Goal: Task Accomplishment & Management: Use online tool/utility

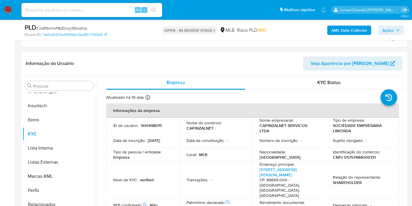
scroll to position [130, 0]
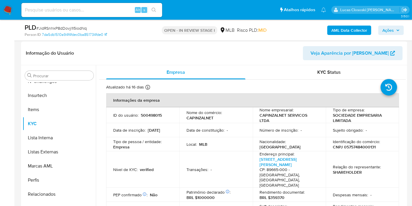
click at [82, 26] on span "# JidRSnhkP8dDovji1I5iodNq" at bounding box center [61, 28] width 50 height 6
copy span "JidRSnhkP8dDovji1I5iodNq"
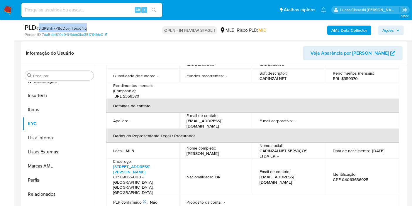
scroll to position [163, 0]
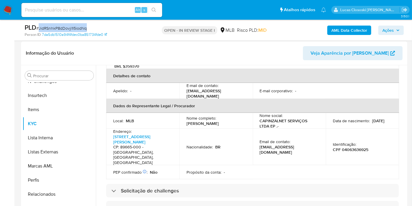
drag, startPoint x: 220, startPoint y: 113, endPoint x: 186, endPoint y: 109, distance: 34.6
click at [187, 115] on div "Nome completo : Fernando Mattana" at bounding box center [216, 120] width 59 height 11
copy p "Fernando Mattana"
click at [342, 147] on p "CPF 04063636925" at bounding box center [351, 149] width 36 height 5
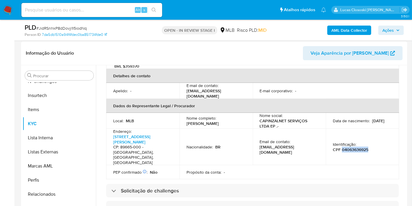
copy p "04063636925"
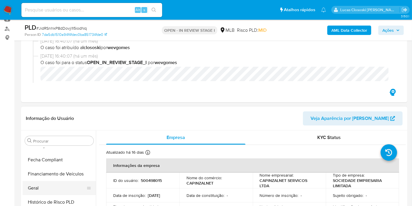
scroll to position [130, 0]
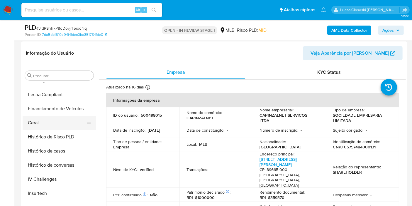
click at [43, 119] on button "Geral" at bounding box center [57, 123] width 69 height 14
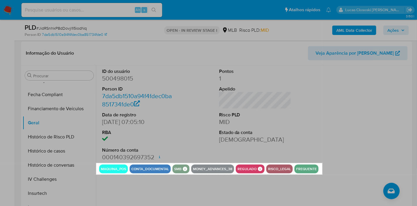
drag, startPoint x: 96, startPoint y: 163, endPoint x: 322, endPoint y: 176, distance: 225.8
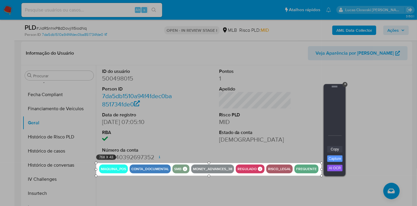
click at [335, 149] on link "Copy" at bounding box center [335, 149] width 15 height 6
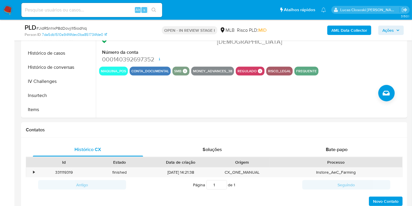
scroll to position [359, 0]
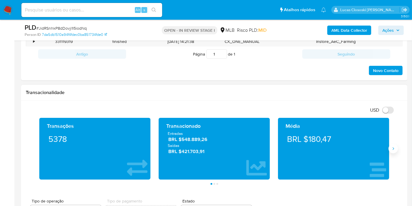
click at [396, 149] on icon "Siguiente" at bounding box center [393, 148] width 5 height 5
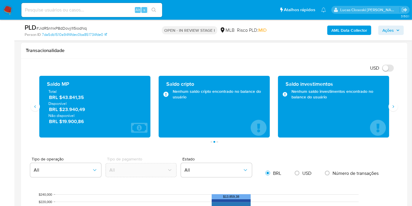
scroll to position [424, 0]
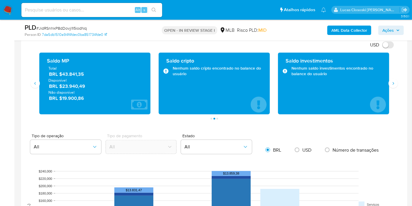
drag, startPoint x: 95, startPoint y: 72, endPoint x: 148, endPoint y: 66, distance: 53.2
click at [63, 75] on span "BRL $43.841,35" at bounding box center [95, 74] width 92 height 7
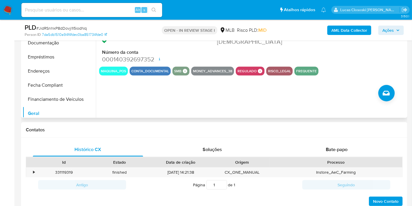
scroll to position [52, 0]
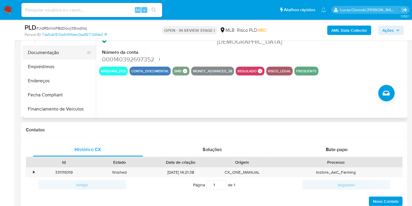
click at [37, 55] on button "Documentação" at bounding box center [57, 52] width 69 height 14
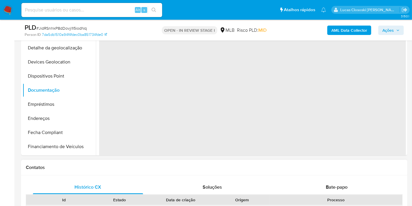
scroll to position [163, 0]
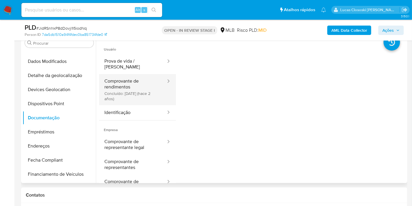
click at [150, 93] on button "Comprovante de rendimentos Concluído: 15/06/2023 (hace 2 años)" at bounding box center [133, 89] width 68 height 31
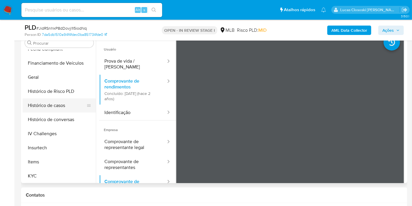
click at [56, 101] on button "Histórico de casos" at bounding box center [57, 105] width 69 height 14
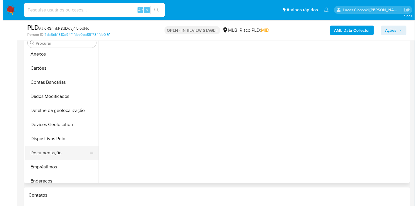
scroll to position [0, 0]
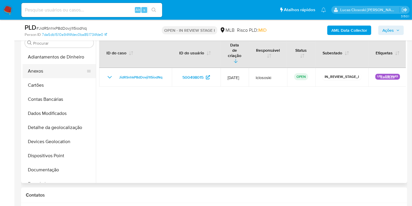
click at [49, 72] on button "Anexos" at bounding box center [57, 71] width 69 height 14
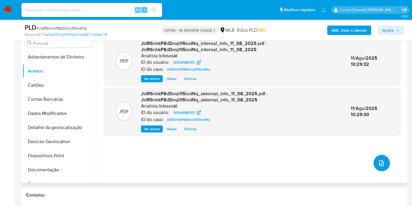
click at [378, 161] on icon "upload-file" at bounding box center [381, 162] width 7 height 7
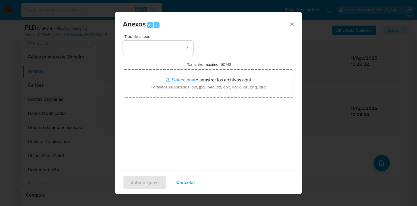
click at [177, 54] on div "Tipo de anexo Tamanho máximo: 50MB Seleccionar archivos Seleccionar o arrastrar…" at bounding box center [208, 103] width 171 height 139
click at [175, 45] on button "button" at bounding box center [158, 48] width 70 height 14
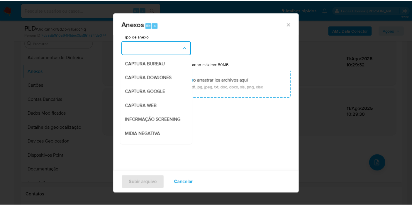
scroll to position [65, 0]
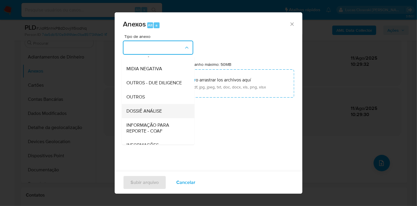
click at [155, 114] on span "DOSSIÊ ANÁLISE" at bounding box center [145, 111] width 36 height 6
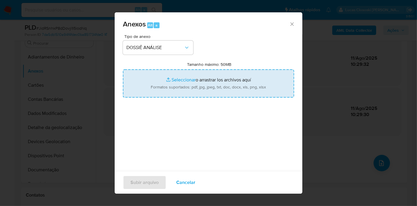
click at [208, 86] on input "Tamanho máximo: 50MB Seleccionar archivos" at bounding box center [208, 83] width 171 height 28
type input "C:\fakepath\SAR - XXXX - CNPJ 05757484000131 - CAPINZALNET SERVICOS LTDA.pdf"
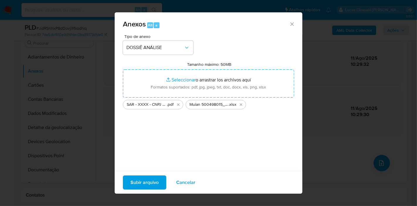
click at [148, 182] on span "Subir arquivo" at bounding box center [145, 182] width 28 height 13
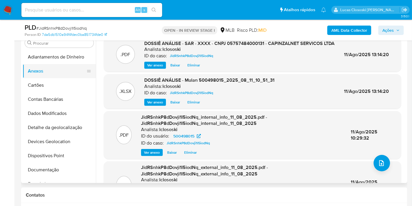
drag, startPoint x: 45, startPoint y: 80, endPoint x: 44, endPoint y: 70, distance: 9.4
click at [45, 80] on button "Cartões" at bounding box center [59, 85] width 73 height 14
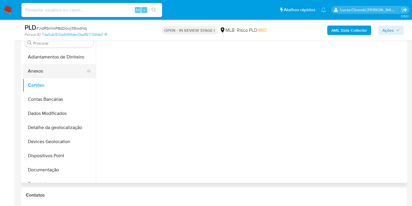
click at [44, 70] on button "Anexos" at bounding box center [57, 71] width 69 height 14
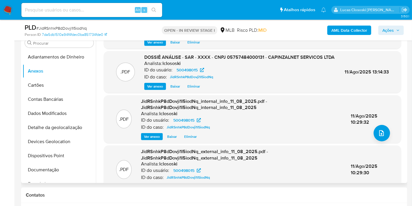
scroll to position [45, 0]
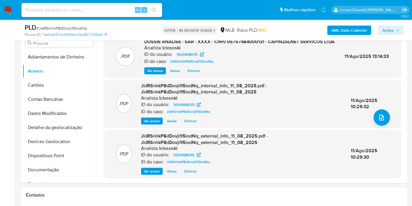
click at [392, 31] on span "Ações" at bounding box center [388, 30] width 11 height 9
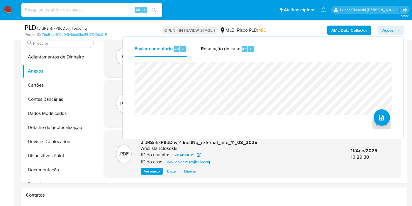
click at [255, 57] on div "Enviar" at bounding box center [263, 95] width 271 height 77
click at [250, 53] on div "Resolução do caso Alt r" at bounding box center [228, 48] width 54 height 15
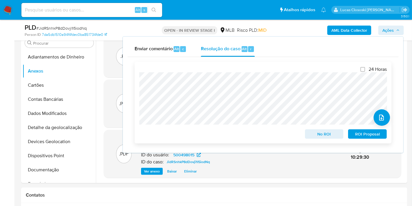
click at [309, 132] on span "No ROI" at bounding box center [324, 134] width 31 height 8
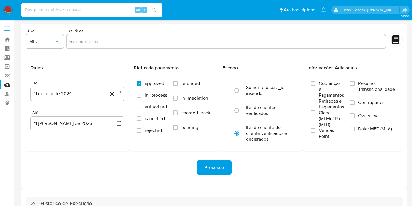
select select "10"
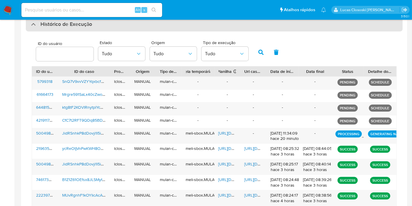
click at [82, 26] on h3 "Histórico de Execução" at bounding box center [67, 24] width 52 height 7
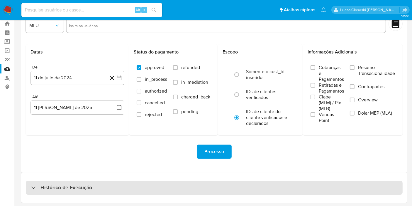
click at [85, 184] on h3 "Histórico de Execução" at bounding box center [67, 187] width 52 height 7
select select "10"
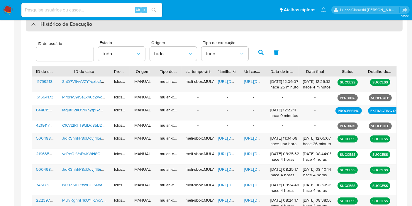
click at [137, 26] on div "Histórico de Execução" at bounding box center [214, 24] width 377 height 14
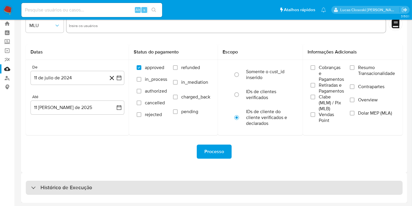
click at [115, 182] on div "Histórico de Execução" at bounding box center [214, 188] width 377 height 14
select select "10"
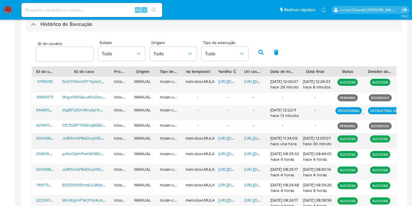
click at [250, 136] on span "https://docs.google.com/document/d/1jFn4iVAx5B-op31KHYinJUeY7Bu4ykY-pbROMAmSbBM…" at bounding box center [265, 138] width 41 height 6
click at [220, 136] on span "https://docs.google.com/spreadsheets/d/1ARjh2qZlENFUiy94ec9Nmw2YLWqnv5Xbof5w5ff…" at bounding box center [239, 138] width 41 height 6
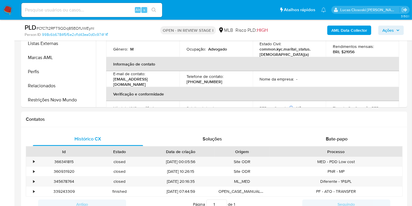
scroll to position [98, 0]
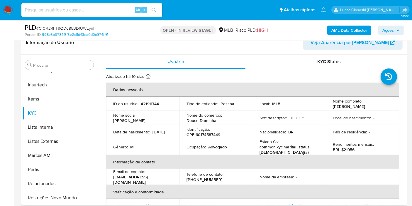
click at [215, 137] on p "CPF 60174587449" at bounding box center [204, 134] width 34 height 5
copy p "60174587449"
click at [342, 30] on b "AML Data Collector" at bounding box center [350, 30] width 36 height 9
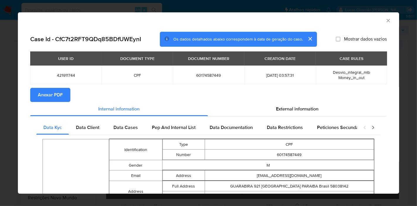
click at [56, 93] on span "Anexar PDF" at bounding box center [50, 94] width 25 height 13
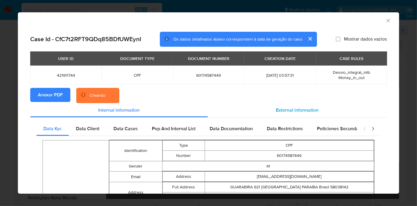
click at [269, 108] on div "External information" at bounding box center [297, 110] width 179 height 14
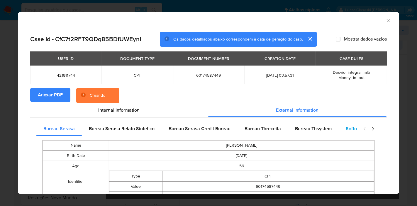
click at [340, 131] on div "Softon" at bounding box center [353, 129] width 28 height 14
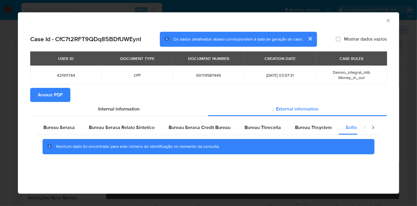
click at [386, 21] on icon "Fechar a janela" at bounding box center [389, 21] width 6 height 6
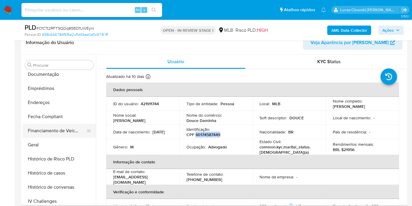
scroll to position [0, 0]
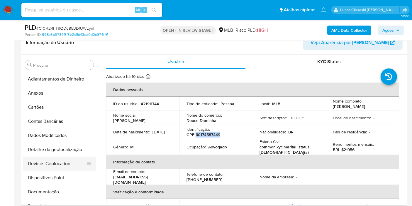
click at [64, 160] on button "Devices Geolocation" at bounding box center [57, 163] width 69 height 14
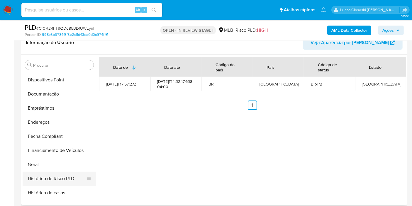
scroll to position [195, 0]
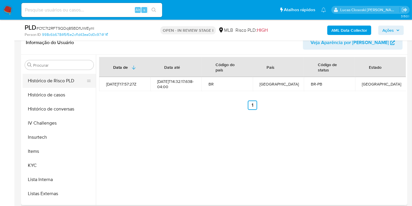
click at [48, 161] on button "KYC" at bounding box center [59, 165] width 73 height 14
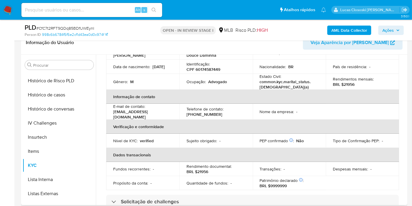
scroll to position [0, 0]
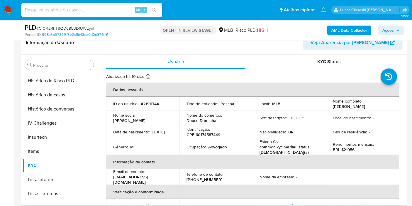
click at [205, 137] on p "CPF 60174587449" at bounding box center [204, 134] width 34 height 5
copy p "60174587449"
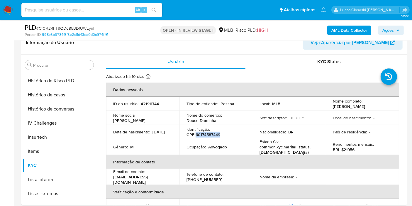
copy p "60174587449"
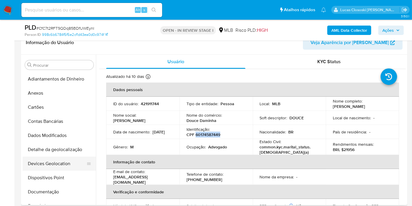
click at [52, 158] on button "Devices Geolocation" at bounding box center [57, 163] width 69 height 14
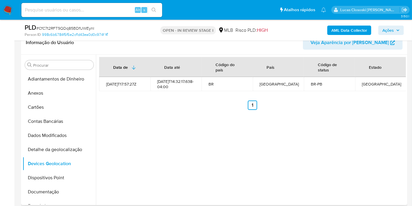
click at [245, 149] on div "Data de Data até Código do país País Código de status Estado 2021-09-14T17:57:2…" at bounding box center [251, 130] width 310 height 150
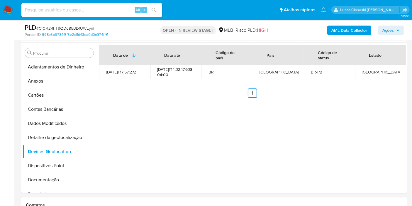
scroll to position [114, 0]
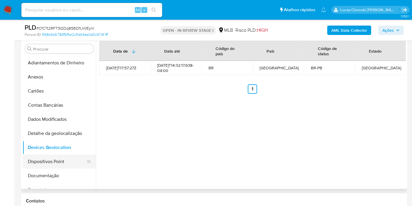
click at [44, 161] on button "Dispositivos Point" at bounding box center [57, 161] width 69 height 14
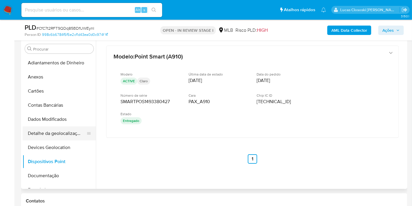
scroll to position [33, 0]
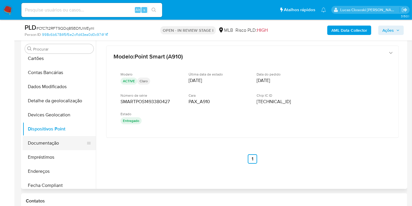
click at [60, 139] on button "Documentação" at bounding box center [57, 143] width 69 height 14
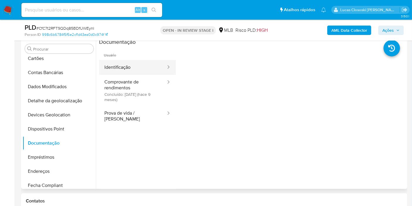
click at [105, 71] on button "Identificação" at bounding box center [133, 67] width 68 height 15
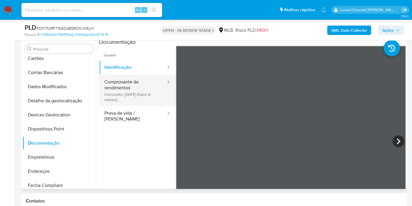
click at [111, 82] on button "Comprovante de rendimentos Concluído: 09/11/2024 (hace 9 meses)" at bounding box center [133, 90] width 68 height 31
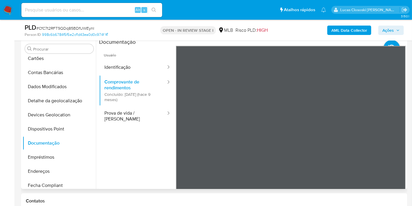
click at [129, 158] on ul "Usuário Identificação Comprovante de rendimentos Concluído: 09/11/2024 (hace 9 …" at bounding box center [137, 130] width 77 height 169
click at [46, 169] on button "Endereços" at bounding box center [57, 171] width 69 height 14
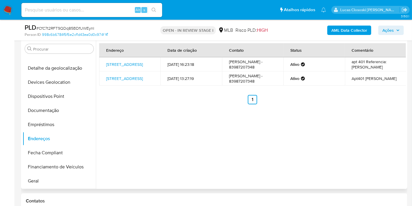
scroll to position [98, 0]
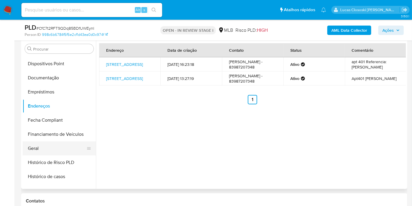
click at [45, 143] on button "Geral" at bounding box center [57, 148] width 69 height 14
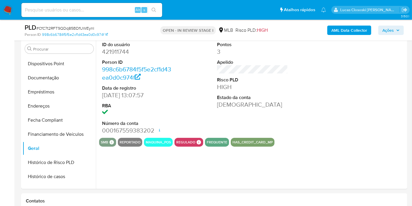
scroll to position [107, 0]
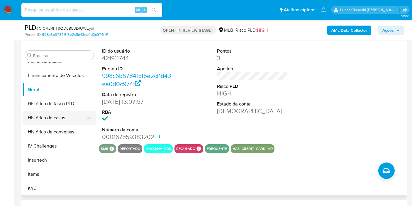
click at [59, 114] on button "Histórico de casos" at bounding box center [57, 118] width 69 height 14
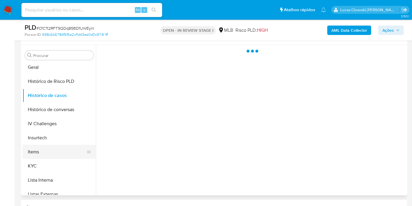
scroll to position [195, 0]
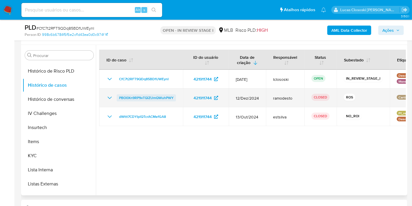
drag, startPoint x: 180, startPoint y: 96, endPoint x: 118, endPoint y: 97, distance: 61.7
click at [118, 97] on td "PBO0Xn9RP9vTQiZUmQWuhPWY" at bounding box center [141, 97] width 84 height 19
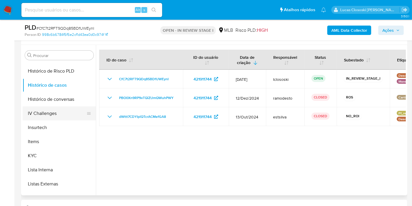
scroll to position [65, 0]
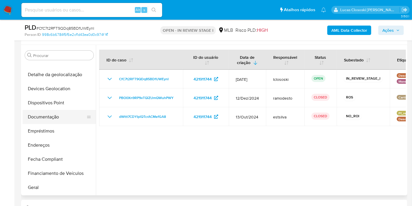
click at [45, 112] on button "Documentação" at bounding box center [57, 117] width 69 height 14
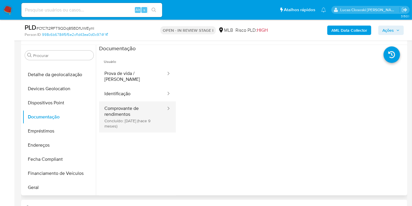
click at [130, 110] on button "Comprovante de rendimentos Concluído: 09/11/2024 (hace 9 meses)" at bounding box center [133, 116] width 68 height 31
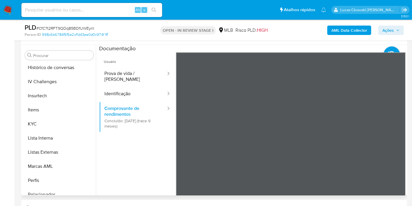
scroll to position [228, 0]
click at [40, 120] on button "KYC" at bounding box center [57, 123] width 69 height 14
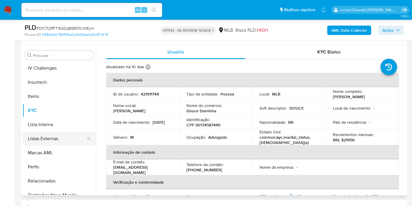
scroll to position [248, 0]
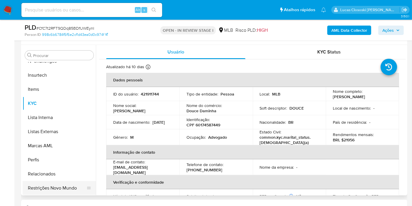
click at [66, 190] on button "Restrições Novo Mundo" at bounding box center [57, 188] width 69 height 14
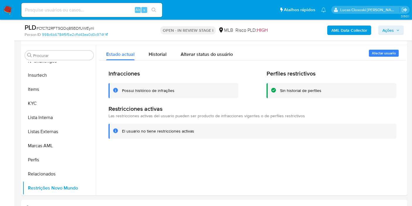
click at [87, 27] on span "# CfC7t2RFT9QDq85BDfUWEynI" at bounding box center [65, 28] width 58 height 6
copy span "CfC7t2RFT9QDq85BDfUWEynI"
click at [245, 135] on div "El usuario no tiene restricciones activas" at bounding box center [253, 131] width 288 height 15
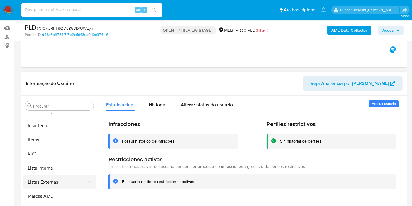
scroll to position [107, 0]
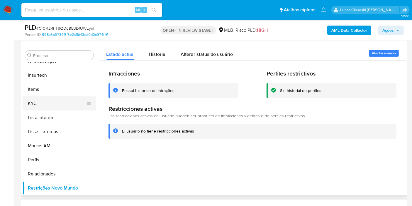
click at [48, 105] on button "KYC" at bounding box center [57, 103] width 69 height 14
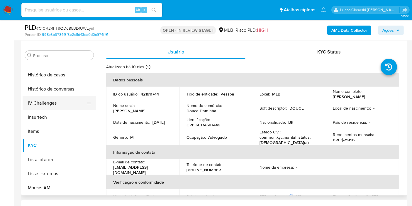
scroll to position [183, 0]
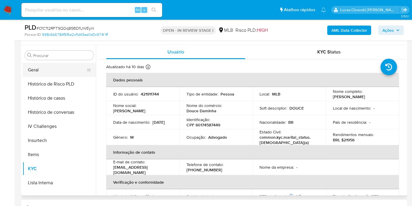
click at [31, 65] on button "Geral" at bounding box center [57, 70] width 69 height 14
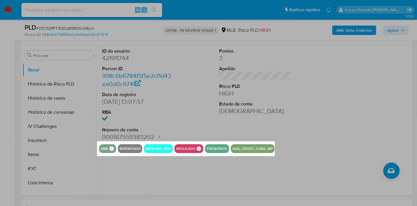
drag, startPoint x: 97, startPoint y: 141, endPoint x: 275, endPoint y: 156, distance: 178.5
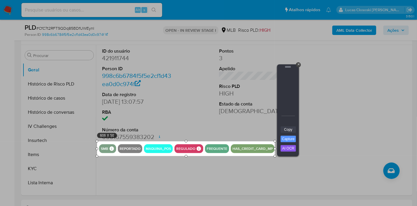
click at [293, 130] on link "Copy" at bounding box center [288, 129] width 15 height 6
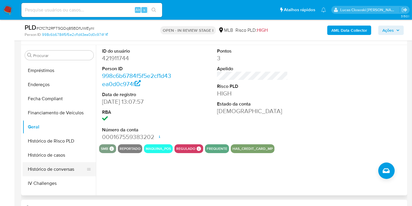
scroll to position [85, 0]
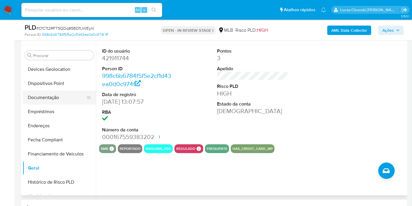
click at [45, 97] on button "Documentação" at bounding box center [57, 97] width 69 height 14
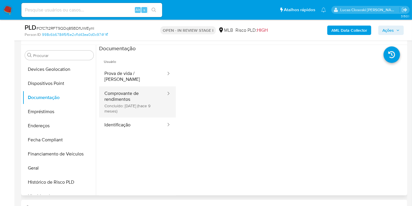
click at [129, 92] on button "Comprovante de rendimentos Concluído: 09/11/2024 (hace 9 meses)" at bounding box center [133, 101] width 68 height 31
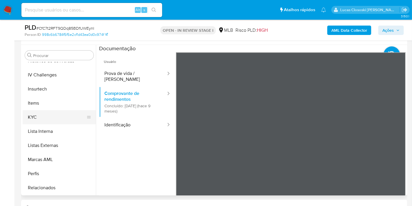
scroll to position [248, 0]
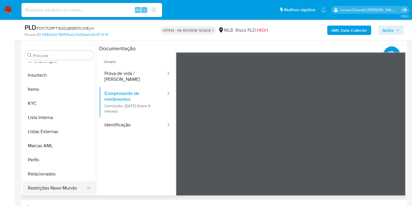
click at [66, 186] on button "Restrições Novo Mundo" at bounding box center [57, 188] width 69 height 14
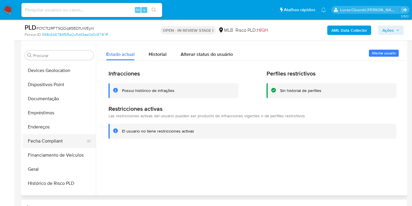
scroll to position [52, 0]
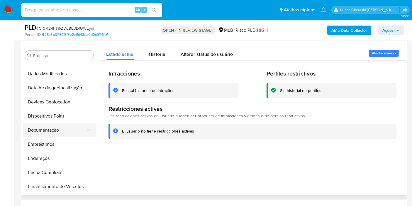
click at [45, 131] on button "Documentação" at bounding box center [57, 130] width 69 height 14
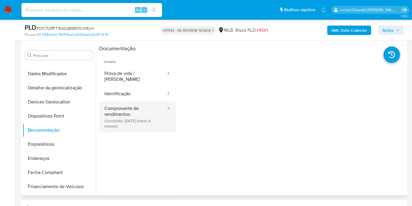
click at [129, 103] on button "Comprovante de rendimentos Concluído: 09/11/2024 (hace 9 meses)" at bounding box center [133, 116] width 68 height 31
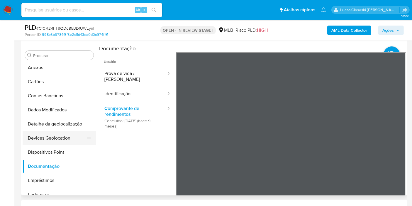
scroll to position [0, 0]
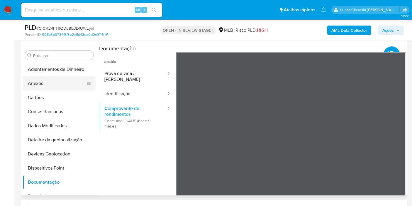
click at [36, 82] on button "Anexos" at bounding box center [57, 83] width 69 height 14
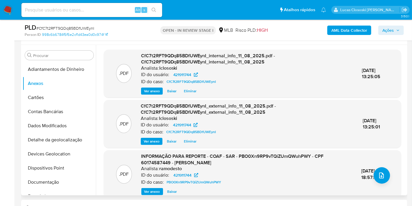
click at [265, 177] on div "ID do usuário: 421911744" at bounding box center [246, 174] width 211 height 7
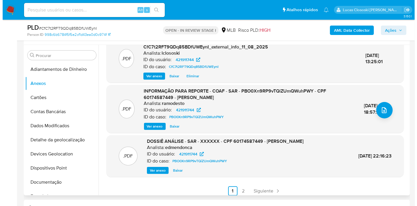
scroll to position [75, 0]
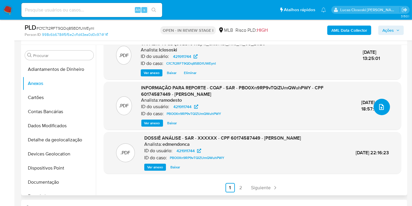
click at [380, 103] on icon "upload-file" at bounding box center [381, 106] width 7 height 7
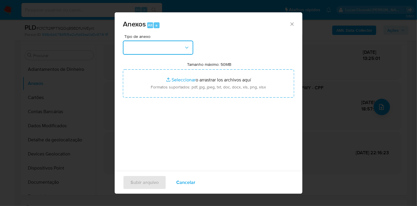
click at [171, 43] on button "button" at bounding box center [158, 48] width 70 height 14
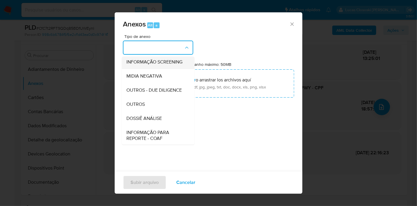
scroll to position [90, 0]
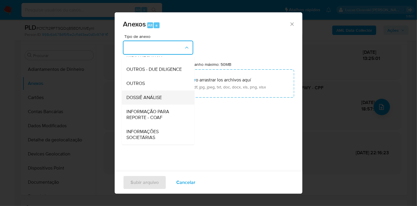
click at [151, 97] on span "DOSSIÊ ANÁLISE" at bounding box center [145, 98] width 36 height 6
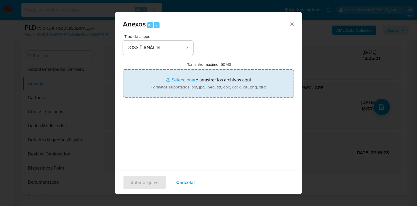
click at [177, 80] on input "Tamanho máximo: 50MB Seleccionar archivos" at bounding box center [208, 83] width 171 height 28
type input "C:\fakepath\Mulan 421911744_2025_08_11_12_56_36.xlsx"
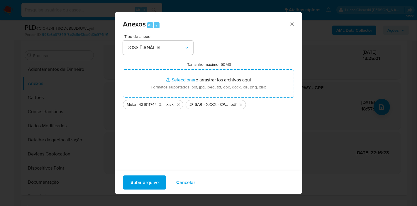
click at [145, 185] on span "Subir arquivo" at bounding box center [145, 182] width 28 height 13
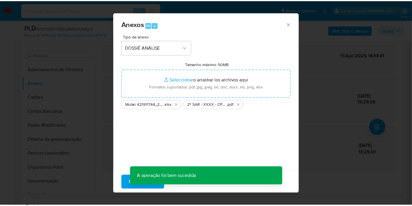
scroll to position [54, 0]
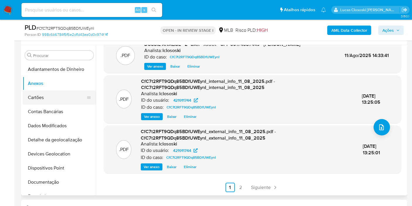
click at [55, 99] on button "Cartões" at bounding box center [57, 97] width 69 height 14
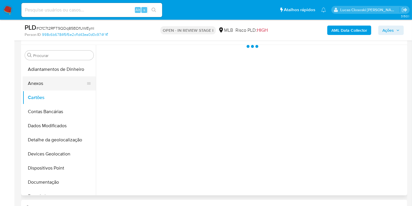
scroll to position [0, 0]
click at [56, 86] on button "Anexos" at bounding box center [57, 83] width 69 height 14
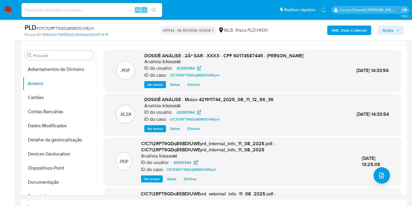
click at [391, 28] on span "Ações" at bounding box center [388, 30] width 11 height 9
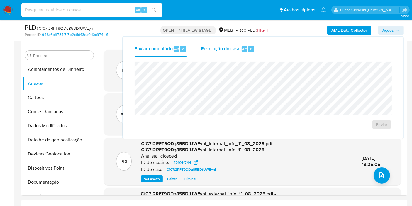
click at [228, 49] on span "Resolução do caso" at bounding box center [221, 48] width 40 height 7
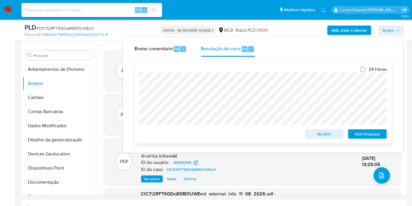
click at [358, 138] on span "ROI Proposal" at bounding box center [368, 134] width 31 height 8
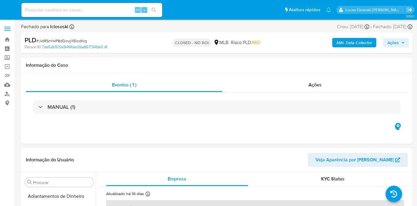
select select "10"
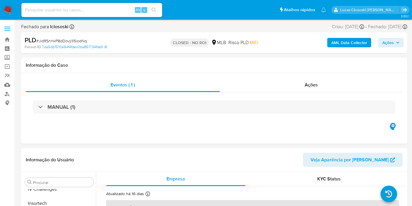
scroll to position [248, 0]
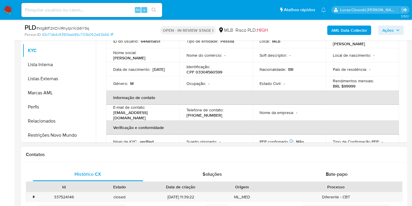
scroll to position [130, 0]
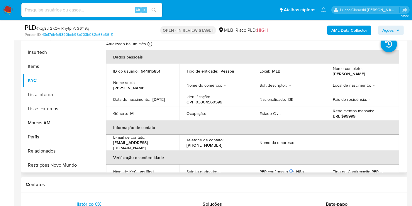
click at [214, 101] on p "CPF 03304560599" at bounding box center [205, 101] width 36 height 5
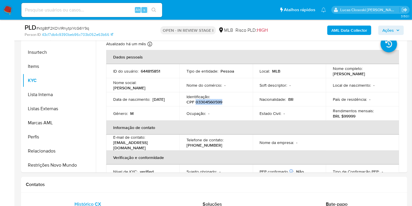
copy p "03304560599"
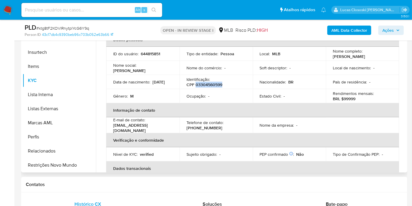
scroll to position [0, 0]
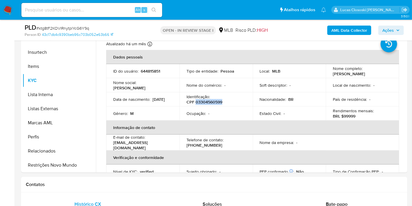
copy p "03304560599"
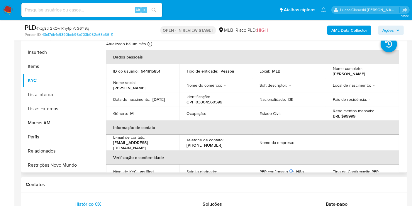
click at [233, 95] on div "Identificação : CPF 03304560599" at bounding box center [216, 99] width 59 height 11
click at [268, 120] on th "Informação de contato" at bounding box center [252, 127] width 293 height 14
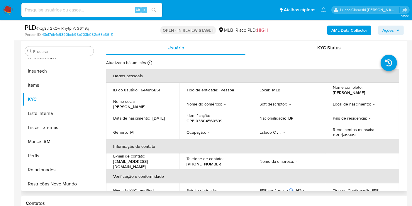
scroll to position [98, 0]
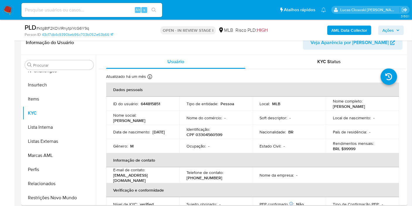
click at [219, 133] on p "CPF 03304560599" at bounding box center [205, 134] width 36 height 5
copy div "Identificação : CPF 03304560599"
click at [210, 127] on p "Identificação :" at bounding box center [198, 129] width 23 height 5
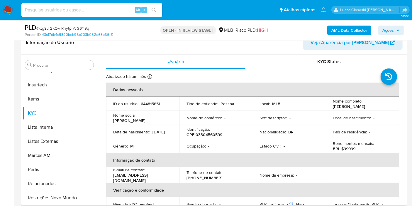
click at [210, 130] on div "Identificação : CPF 03304560599" at bounding box center [216, 132] width 59 height 11
click at [210, 137] on p "CPF 03304560599" at bounding box center [205, 134] width 36 height 5
copy p "03304560599"
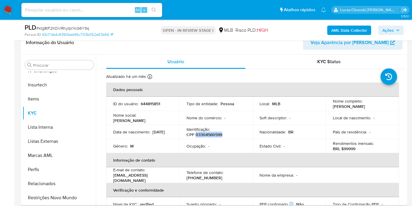
click at [352, 21] on div "PLD # ktg8tF2KOVlRnytplYcG6Y9q Person ID 43c17db4c9390beb96c703b052e63b66 OPEN …" at bounding box center [214, 30] width 387 height 21
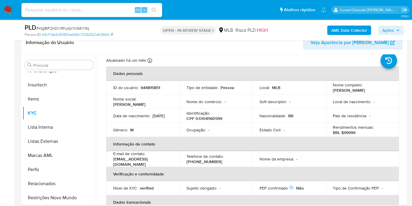
scroll to position [0, 0]
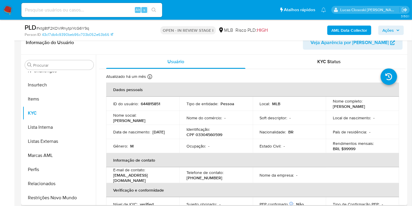
click at [236, 48] on header "Informação do Usuário Veja Aparência por Pessoa" at bounding box center [214, 43] width 377 height 14
click at [349, 35] on div "AML Data Collector Ações" at bounding box center [341, 30] width 125 height 14
click at [346, 31] on b "AML Data Collector" at bounding box center [350, 30] width 36 height 9
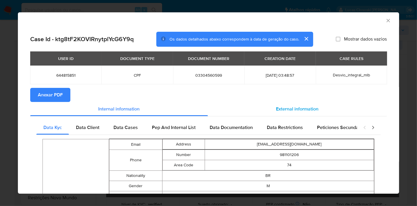
click at [300, 107] on span "External information" at bounding box center [298, 108] width 43 height 7
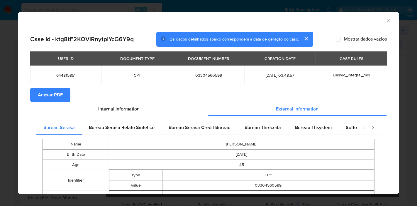
click at [65, 98] on button "Anexar PDF" at bounding box center [50, 95] width 40 height 14
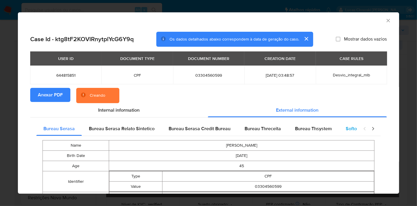
click at [347, 129] on span "Softon" at bounding box center [353, 128] width 14 height 7
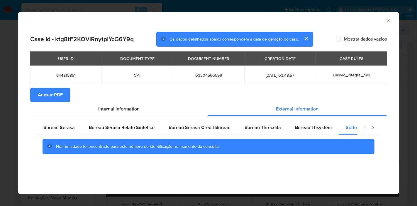
click at [387, 19] on icon "Fechar a janela" at bounding box center [389, 21] width 6 height 6
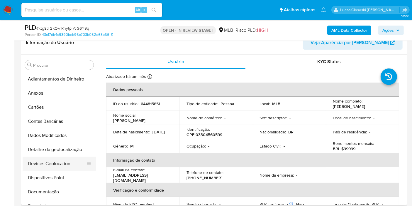
click at [61, 161] on button "Devices Geolocation" at bounding box center [57, 163] width 69 height 14
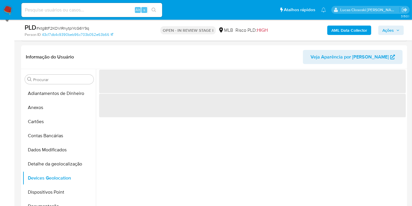
scroll to position [85, 0]
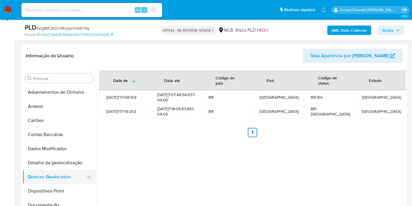
drag, startPoint x: 58, startPoint y: 188, endPoint x: 59, endPoint y: 182, distance: 6.8
click at [58, 188] on button "Dispositivos Point" at bounding box center [59, 191] width 73 height 14
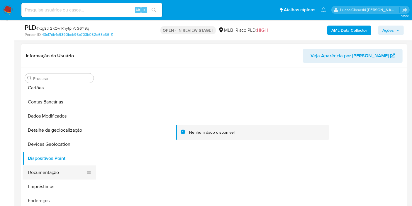
click at [48, 173] on button "Documentação" at bounding box center [57, 172] width 69 height 14
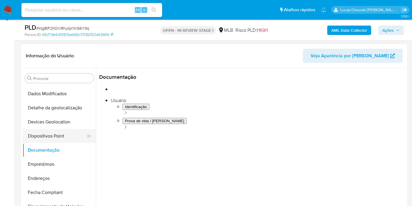
scroll to position [65, 0]
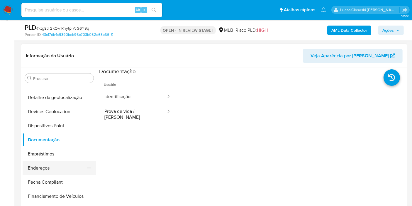
click at [46, 172] on button "Endereços" at bounding box center [57, 168] width 69 height 14
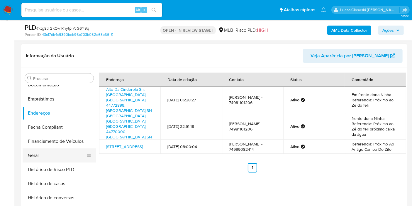
scroll to position [130, 0]
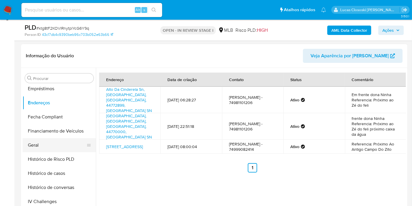
click at [38, 145] on button "Geral" at bounding box center [57, 145] width 69 height 14
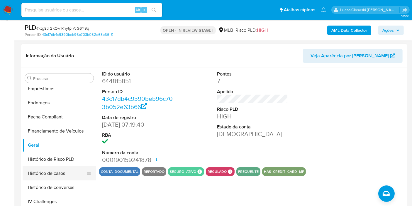
click at [64, 171] on button "Histórico de casos" at bounding box center [57, 173] width 69 height 14
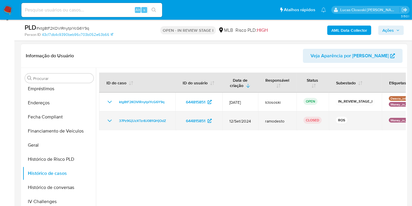
drag, startPoint x: 174, startPoint y: 119, endPoint x: 116, endPoint y: 123, distance: 58.5
click at [116, 123] on td "37Pz9GjUzXTzr8J081QHjOdZ" at bounding box center [137, 120] width 76 height 19
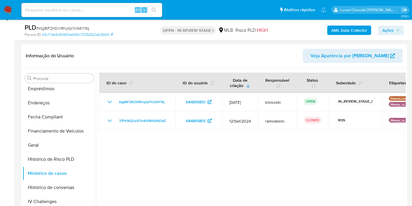
click at [124, 147] on div at bounding box center [251, 143] width 310 height 150
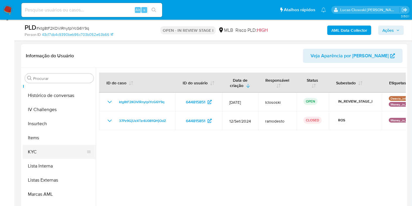
scroll to position [228, 0]
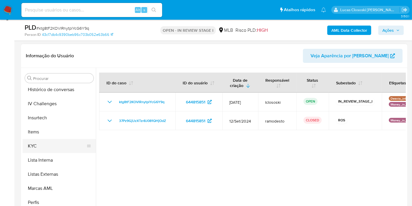
click at [41, 144] on button "KYC" at bounding box center [57, 146] width 69 height 14
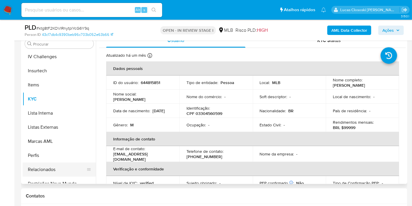
scroll to position [248, 0]
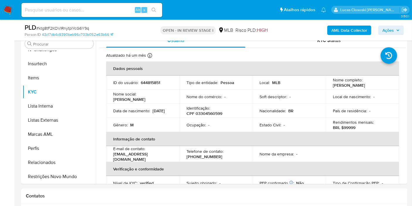
drag, startPoint x: 73, startPoint y: 176, endPoint x: 195, endPoint y: 20, distance: 198.9
click at [73, 176] on button "Restrições Novo Mundo" at bounding box center [59, 176] width 73 height 14
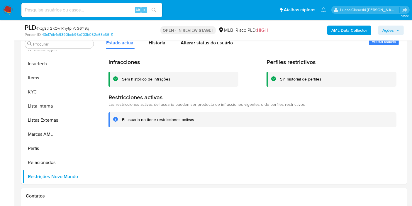
click at [60, 26] on span "# ktg8tF2KOVlRnytplYcG6Y9q" at bounding box center [62, 28] width 53 height 6
copy span "ktg8tF2KOVlRnytplYcG6Y9q"
click at [67, 80] on button "Items" at bounding box center [57, 78] width 69 height 14
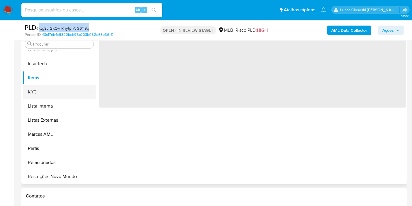
click at [60, 90] on button "KYC" at bounding box center [57, 92] width 69 height 14
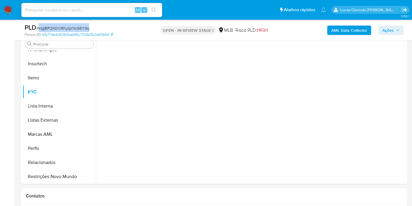
click at [122, 28] on div "PLD # ktg8tF2KOVlRnytplYcG6Y9q" at bounding box center [87, 27] width 124 height 9
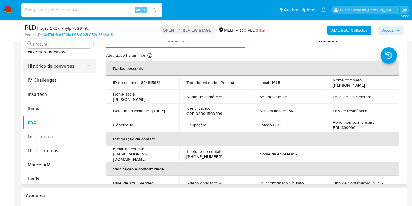
scroll to position [183, 0]
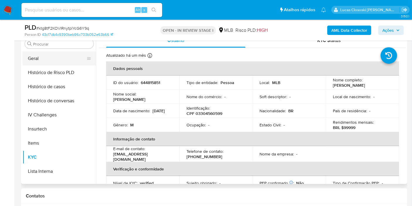
click at [39, 56] on button "Geral" at bounding box center [57, 58] width 69 height 14
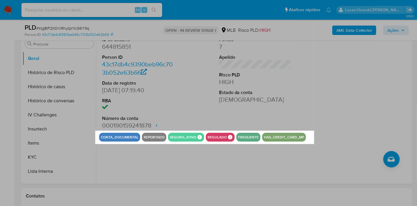
drag, startPoint x: 95, startPoint y: 130, endPoint x: 314, endPoint y: 144, distance: 219.4
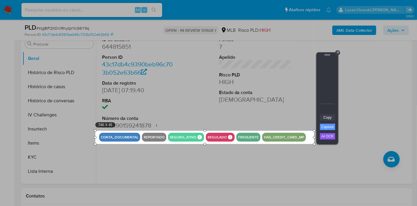
click at [329, 116] on link "Copy" at bounding box center [327, 117] width 15 height 6
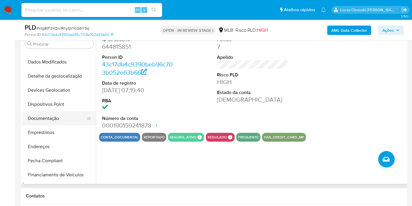
scroll to position [52, 0]
click at [49, 118] on button "Documentação" at bounding box center [57, 119] width 69 height 14
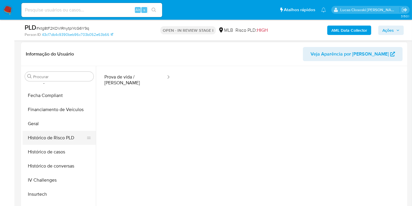
scroll to position [215, 0]
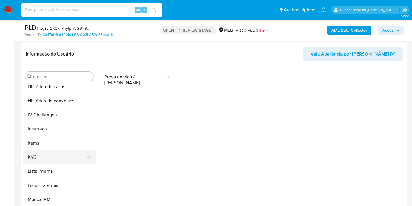
click at [56, 151] on button "KYC" at bounding box center [57, 157] width 69 height 14
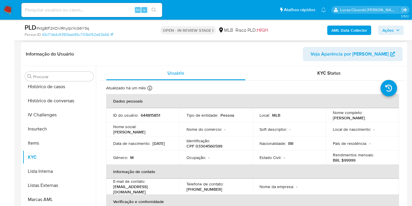
scroll to position [0, 0]
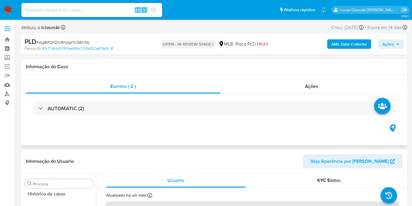
click at [106, 119] on div "AUTOMATIC (2)" at bounding box center [214, 108] width 377 height 29
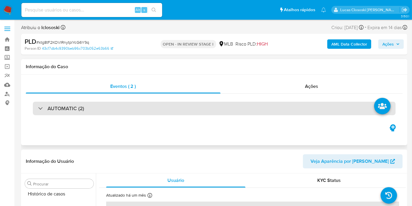
click at [103, 114] on div "AUTOMATIC (2)" at bounding box center [214, 109] width 363 height 14
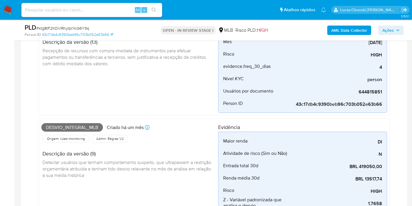
scroll to position [130, 0]
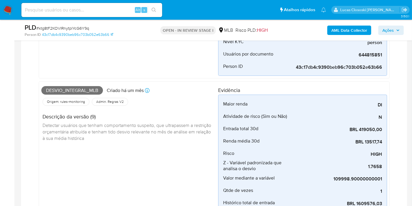
click at [389, 29] on span "Ações" at bounding box center [388, 30] width 11 height 9
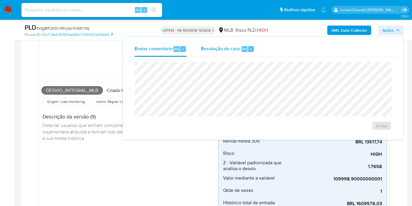
click at [226, 53] on div "Resolução do caso Alt r" at bounding box center [228, 48] width 54 height 15
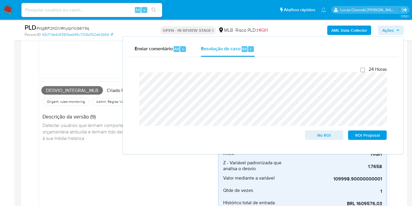
click at [392, 34] on span "Ações" at bounding box center [388, 30] width 11 height 9
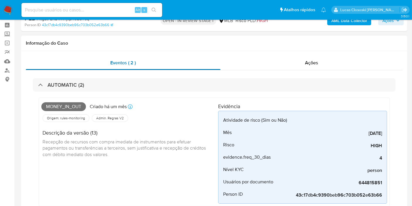
scroll to position [0, 0]
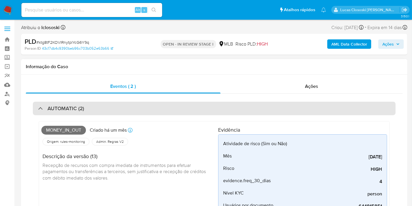
click at [88, 104] on div "AUTOMATIC (2)" at bounding box center [214, 109] width 363 height 14
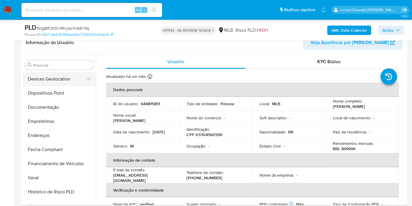
scroll to position [19, 0]
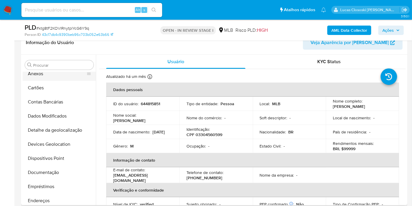
click at [32, 74] on button "Anexos" at bounding box center [57, 74] width 69 height 14
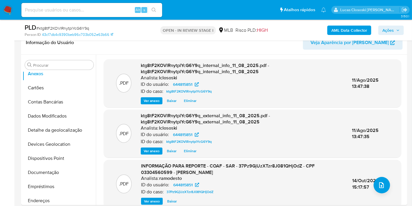
click at [393, 32] on span "Ações" at bounding box center [388, 30] width 11 height 9
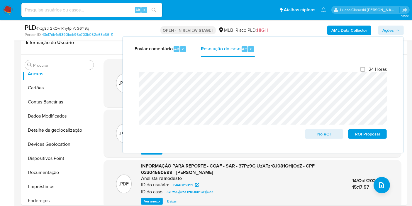
click at [393, 32] on span "Ações" at bounding box center [388, 30] width 11 height 9
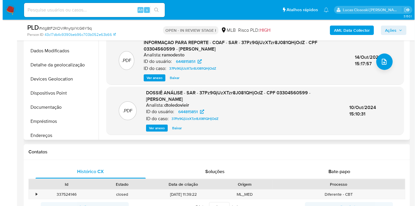
scroll to position [65, 0]
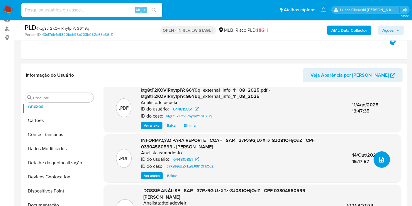
click at [380, 163] on button "upload-file" at bounding box center [382, 159] width 16 height 16
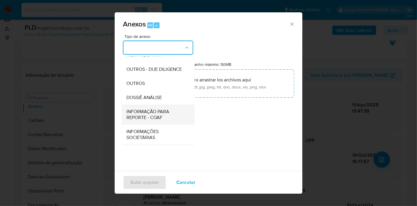
scroll to position [90, 0]
click at [147, 99] on span "DOSSIÊ ANÁLISE" at bounding box center [145, 98] width 36 height 6
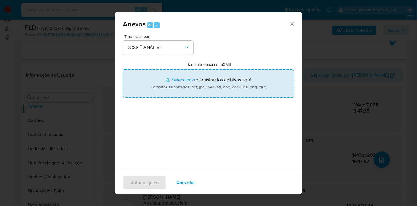
click at [159, 92] on input "Tamanho máximo: 50MB Seleccionar archivos" at bounding box center [208, 83] width 171 height 28
type input "C:\fakepath\Mulan 644815851_2025_08_11_11_36_53.xlsx"
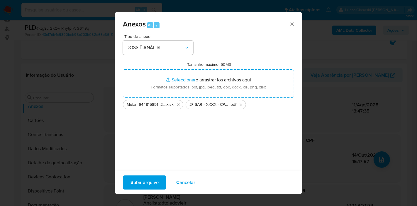
click at [144, 180] on span "Subir arquivo" at bounding box center [145, 182] width 28 height 13
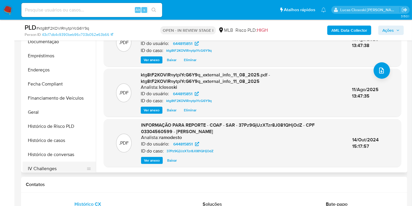
scroll to position [150, 0]
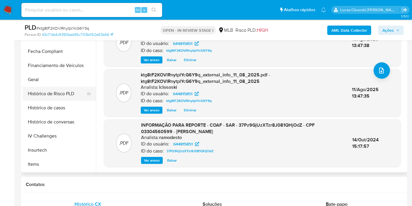
click at [40, 99] on button "Histórico de Risco PLD" at bounding box center [57, 94] width 69 height 14
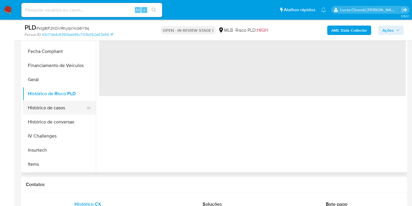
click at [46, 108] on button "Histórico de casos" at bounding box center [57, 108] width 69 height 14
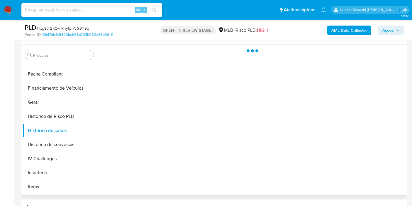
scroll to position [98, 0]
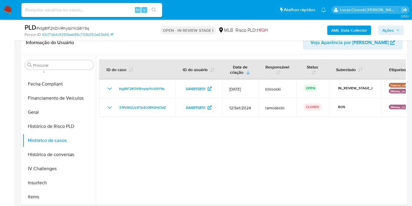
click at [395, 28] on span "Ações" at bounding box center [391, 30] width 17 height 8
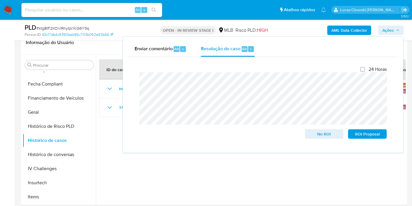
click at [395, 28] on span "Ações" at bounding box center [391, 30] width 17 height 8
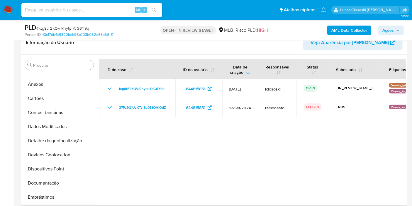
scroll to position [0, 0]
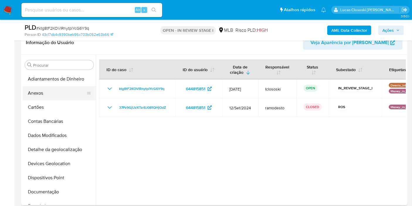
click at [45, 95] on button "Anexos" at bounding box center [57, 93] width 69 height 14
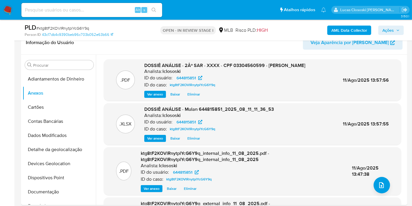
click at [392, 31] on span "Ações" at bounding box center [388, 30] width 11 height 9
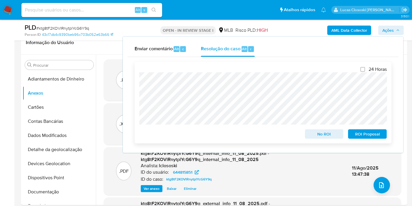
click at [386, 130] on button "ROI Proposal" at bounding box center [367, 133] width 39 height 9
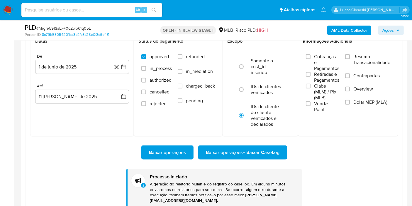
scroll to position [248, 0]
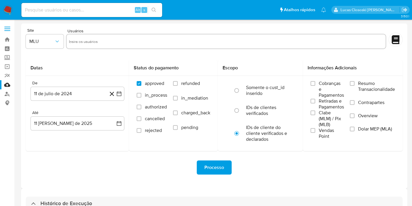
select select "10"
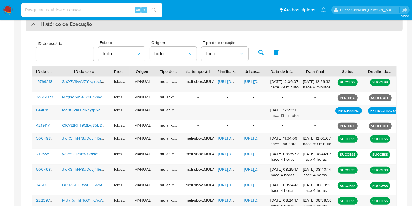
click at [151, 29] on div "Histórico de Execução" at bounding box center [214, 24] width 377 height 14
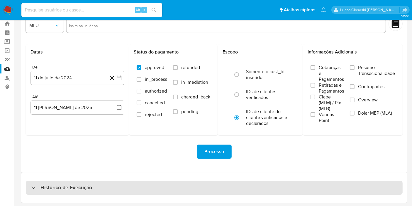
click at [106, 194] on div "Histórico de Execução" at bounding box center [214, 188] width 377 height 14
select select "10"
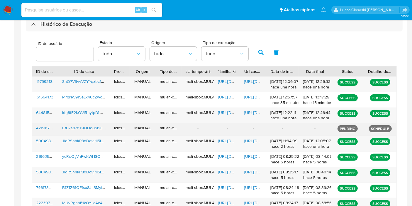
click at [194, 126] on div "-" at bounding box center [198, 129] width 33 height 13
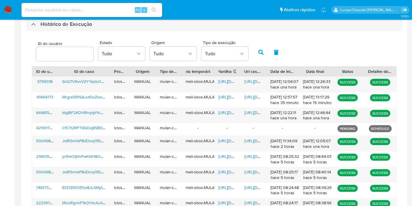
click at [81, 31] on div "ID do usuário Estado Tudo Origem Tudo Tipo de execução Tudo ID do usuário ID do…" at bounding box center [214, 140] width 377 height 219
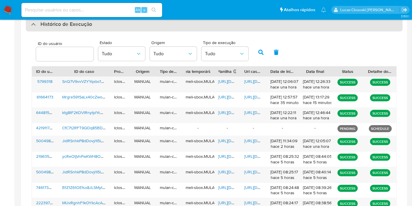
click at [78, 25] on h3 "Histórico de Execução" at bounding box center [67, 24] width 52 height 7
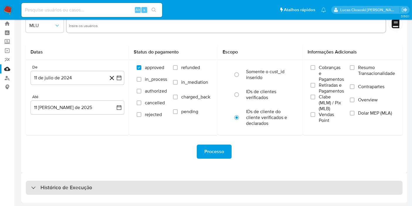
click at [91, 186] on h3 "Histórico de Execução" at bounding box center [67, 187] width 52 height 7
select select "10"
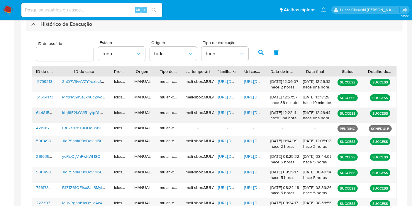
click at [229, 112] on span "[URL][DOMAIN_NAME]" at bounding box center [239, 112] width 41 height 6
click at [254, 110] on span "[URL][DOMAIN_NAME]" at bounding box center [265, 112] width 41 height 6
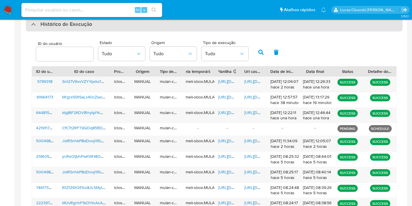
click at [133, 26] on div "Histórico de Execução" at bounding box center [214, 24] width 377 height 14
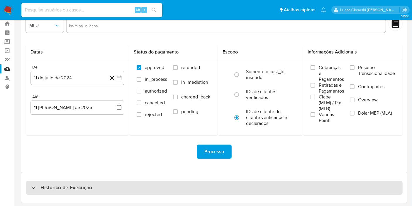
click at [116, 186] on div "Histórico de Execução" at bounding box center [214, 188] width 377 height 14
select select "10"
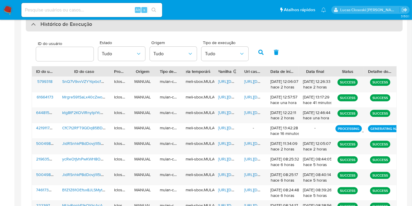
click at [93, 30] on div "Histórico de Execução" at bounding box center [214, 24] width 377 height 14
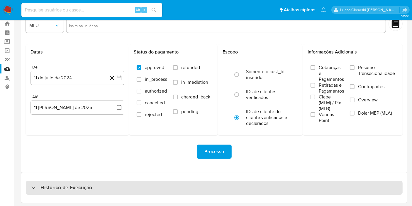
click at [89, 190] on h3 "Histórico de Execução" at bounding box center [67, 187] width 52 height 7
select select "10"
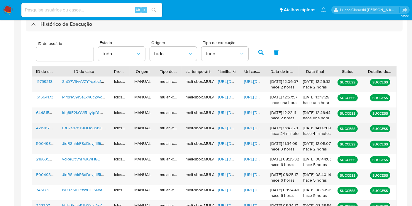
click at [225, 129] on span "[URL][DOMAIN_NAME]" at bounding box center [239, 128] width 41 height 6
click at [257, 130] on span "[URL][DOMAIN_NAME]" at bounding box center [265, 128] width 41 height 6
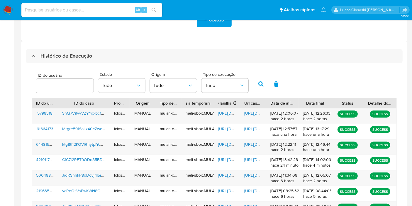
scroll to position [146, 0]
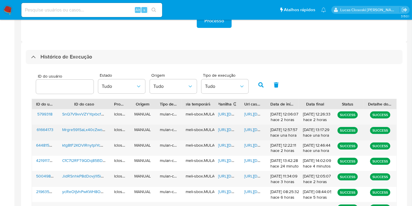
click at [230, 129] on span "[URL][DOMAIN_NAME]" at bounding box center [239, 130] width 41 height 6
click at [254, 129] on span "[URL][DOMAIN_NAME]" at bounding box center [265, 130] width 41 height 6
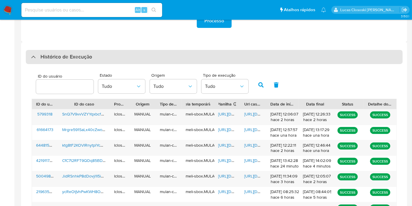
click at [73, 53] on h3 "Histórico de Execução" at bounding box center [67, 56] width 52 height 7
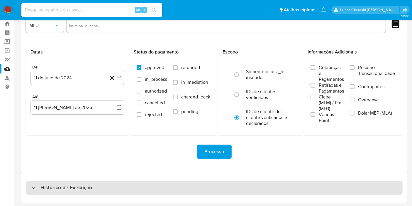
click at [78, 183] on div "Histórico de Execução" at bounding box center [214, 188] width 377 height 14
select select "10"
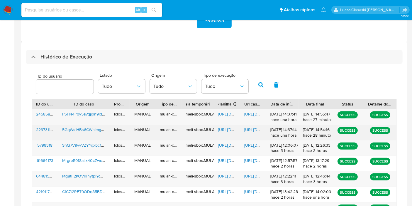
click at [224, 128] on span "[URL][DOMAIN_NAME]" at bounding box center [239, 130] width 41 height 6
click at [252, 127] on span "[URL][DOMAIN_NAME]" at bounding box center [265, 130] width 41 height 6
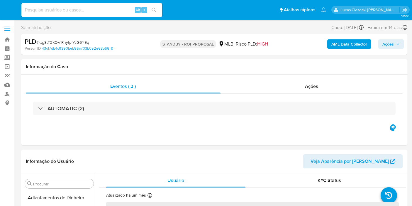
select select "10"
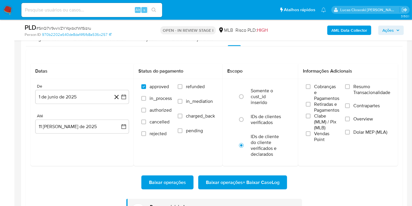
scroll to position [248, 0]
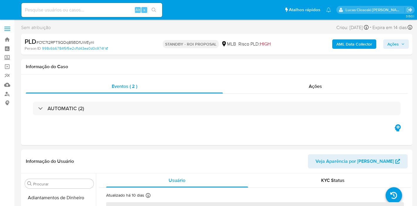
select select "10"
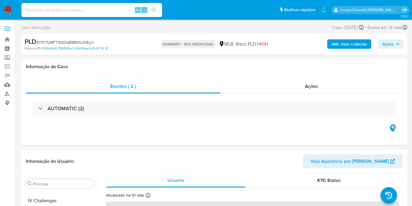
scroll to position [248, 0]
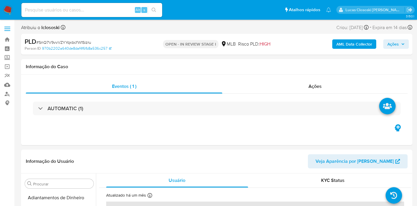
select select "10"
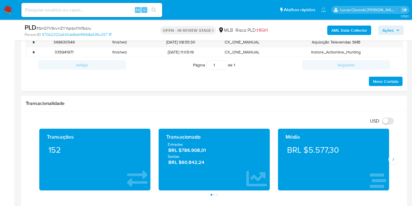
scroll to position [391, 0]
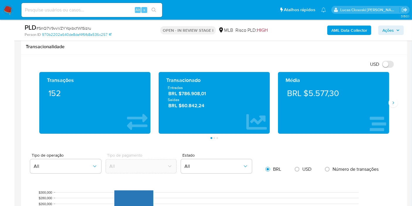
click at [7, 12] on img at bounding box center [8, 10] width 10 height 10
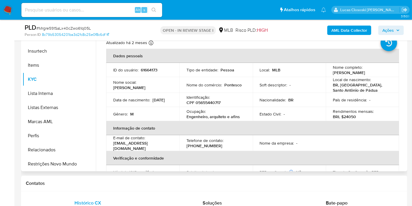
scroll to position [98, 0]
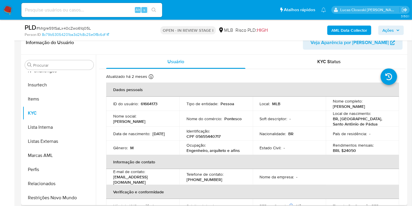
click at [210, 139] on p "CPF 05655440717" at bounding box center [204, 136] width 34 height 5
copy p "05655440717"
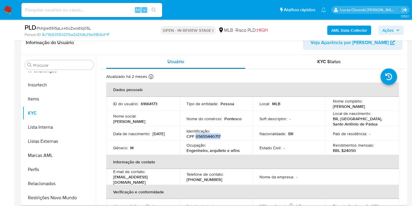
copy p "05655440717"
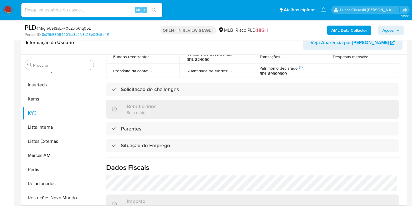
scroll to position [138, 0]
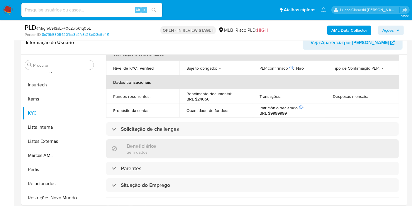
copy p "05655440717"
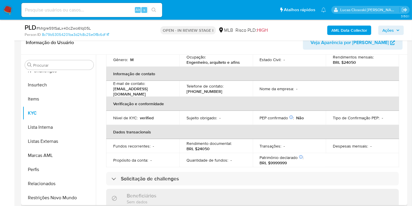
scroll to position [40, 0]
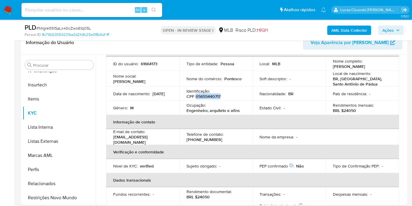
copy p "05655440717"
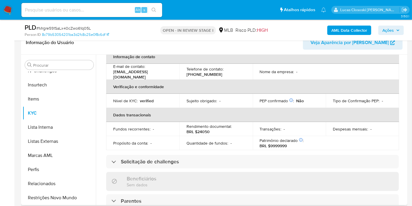
scroll to position [0, 0]
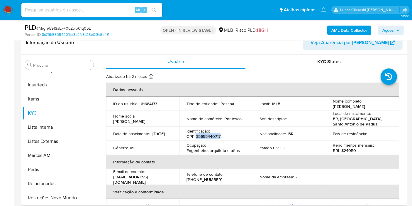
click at [215, 137] on p "CPF 05655440717" at bounding box center [204, 136] width 34 height 5
copy p "05655440717"
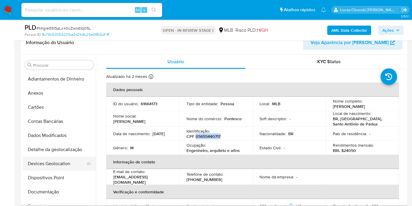
click at [54, 166] on button "Devices Geolocation" at bounding box center [57, 163] width 69 height 14
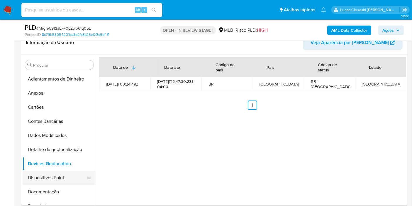
click at [50, 171] on button "Dispositivos Point" at bounding box center [57, 178] width 69 height 14
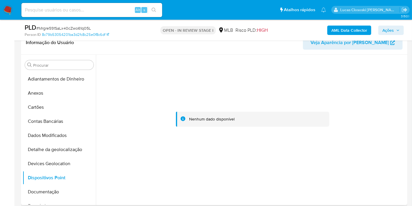
scroll to position [98, 0]
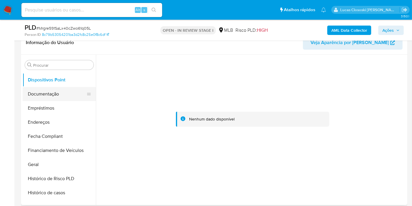
click at [47, 98] on button "Documentação" at bounding box center [57, 94] width 69 height 14
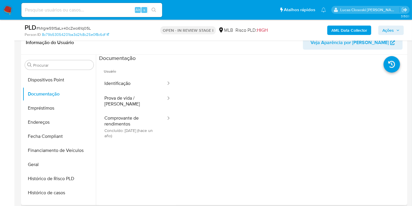
click at [235, 157] on div at bounding box center [291, 156] width 230 height 188
drag, startPoint x: 235, startPoint y: 157, endPoint x: 224, endPoint y: 155, distance: 11.1
click at [235, 157] on div at bounding box center [291, 156] width 230 height 188
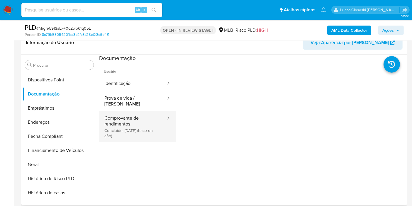
click at [137, 121] on button "Comprovante de rendimentos Concluído: 18/06/2024 (hace un año)" at bounding box center [133, 126] width 68 height 31
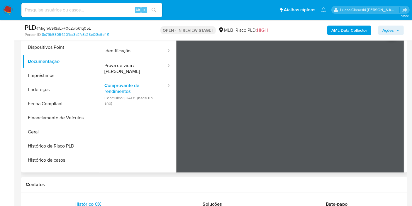
scroll to position [33, 0]
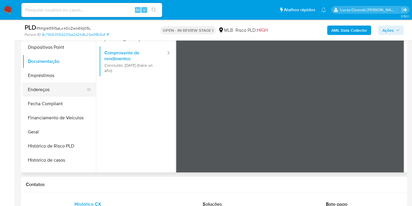
click at [56, 85] on button "Endereços" at bounding box center [57, 89] width 69 height 14
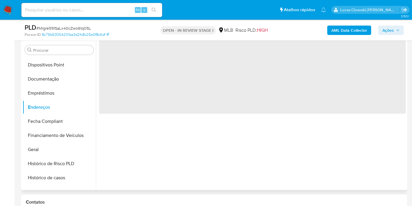
scroll to position [98, 0]
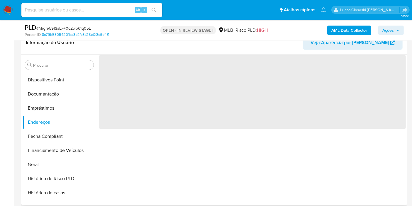
drag, startPoint x: 208, startPoint y: 136, endPoint x: 208, endPoint y: 132, distance: 4.7
click at [208, 137] on div "‌" at bounding box center [251, 130] width 310 height 150
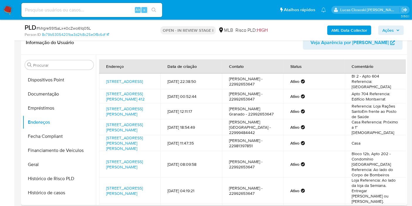
click at [313, 80] on div "Ativo" at bounding box center [314, 81] width 47 height 5
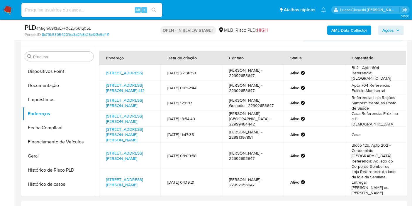
scroll to position [107, 0]
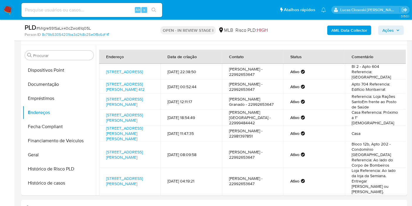
drag, startPoint x: 49, startPoint y: 149, endPoint x: 112, endPoint y: 30, distance: 135.1
click at [49, 149] on button "Geral" at bounding box center [59, 155] width 73 height 14
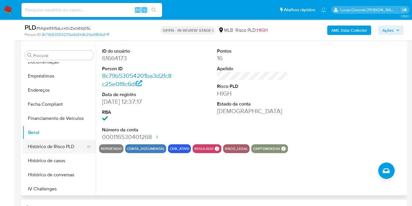
scroll to position [130, 0]
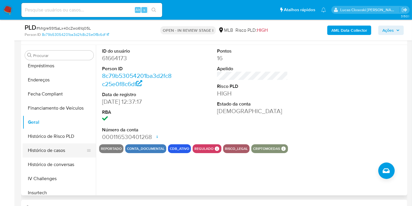
click at [55, 145] on button "Histórico de casos" at bounding box center [57, 150] width 69 height 14
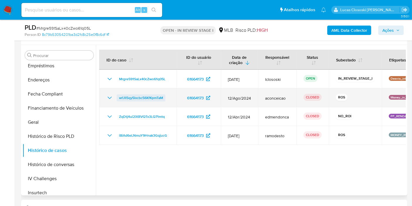
drag, startPoint x: 172, startPoint y: 98, endPoint x: 149, endPoint y: 99, distance: 22.9
click at [149, 99] on td "wfJll5qy5lxcbc56KfKpmTaM" at bounding box center [137, 97] width 77 height 19
drag, startPoint x: 116, startPoint y: 100, endPoint x: 117, endPoint y: 95, distance: 5.0
click at [117, 95] on div "wfJll5qy5lxcbc56KfKpmTaM" at bounding box center [137, 97] width 63 height 7
click at [170, 97] on td "wfJll5qy5lxcbc56KfKpmTaM" at bounding box center [137, 97] width 77 height 19
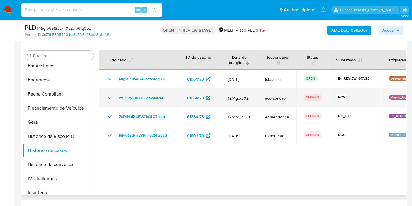
click at [175, 106] on td "wfJll5qy5lxcbc56KfKpmTaM" at bounding box center [137, 97] width 77 height 19
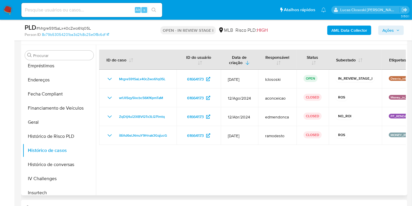
drag, startPoint x: 171, startPoint y: 96, endPoint x: 116, endPoint y: 159, distance: 83.7
click at [116, 159] on div at bounding box center [251, 120] width 310 height 150
click at [117, 159] on div at bounding box center [251, 120] width 310 height 150
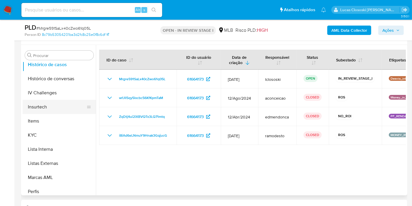
scroll to position [248, 0]
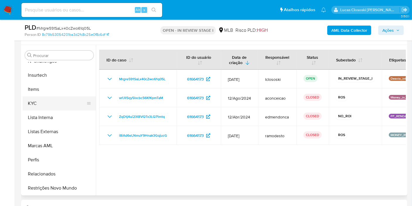
click at [47, 110] on button "Lista Interna" at bounding box center [59, 117] width 73 height 14
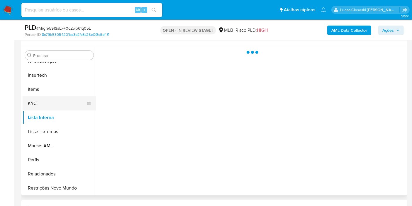
click at [48, 102] on button "KYC" at bounding box center [57, 103] width 69 height 14
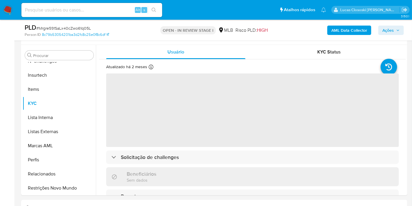
scroll to position [111, 0]
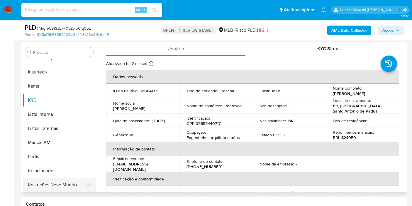
click at [59, 186] on button "Restrições Novo Mundo" at bounding box center [57, 185] width 69 height 14
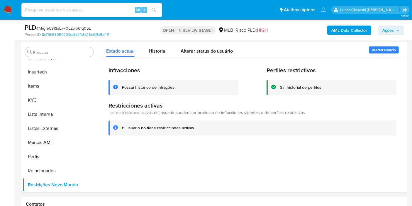
click at [69, 26] on span "# Mrgre591SaLx40cZwo61q05L" at bounding box center [63, 28] width 55 height 6
copy span "Mrgre591SaLx40cZwo61q05L"
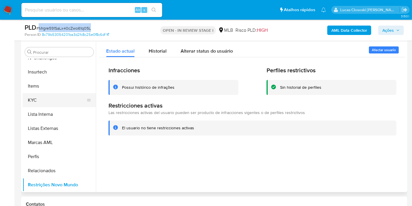
click at [70, 103] on button "KYC" at bounding box center [57, 100] width 69 height 14
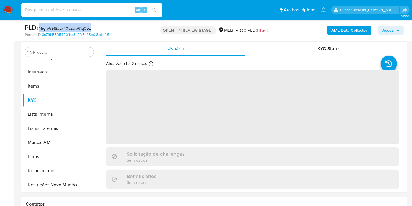
click at [118, 23] on div "PLD # Mrgre591SaLx40cZwo61q05L" at bounding box center [87, 27] width 124 height 9
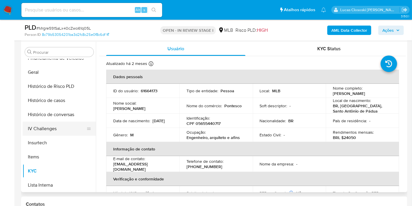
scroll to position [117, 0]
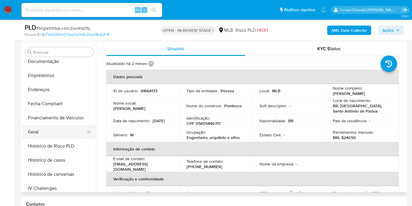
click at [49, 130] on button "Geral" at bounding box center [57, 132] width 69 height 14
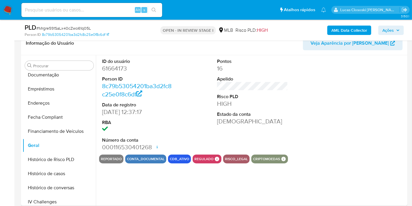
scroll to position [78, 0]
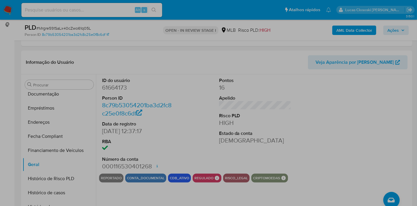
drag, startPoint x: 97, startPoint y: 171, endPoint x: 168, endPoint y: 178, distance: 71.7
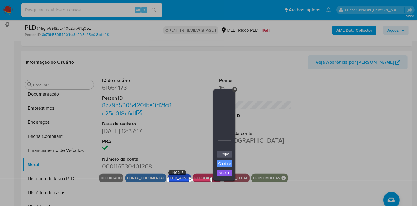
drag, startPoint x: 168, startPoint y: 178, endPoint x: 236, endPoint y: 183, distance: 67.4
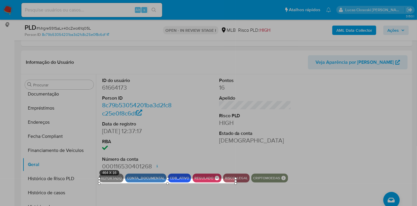
drag, startPoint x: 168, startPoint y: 178, endPoint x: 98, endPoint y: 173, distance: 70.7
click at [100, 178] on div "464 X 16" at bounding box center [168, 180] width 136 height 5
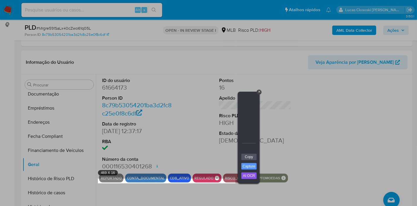
click at [150, 176] on div at bounding box center [118, 50] width 236 height 257
click at [260, 92] on div "+" at bounding box center [259, 92] width 5 height 5
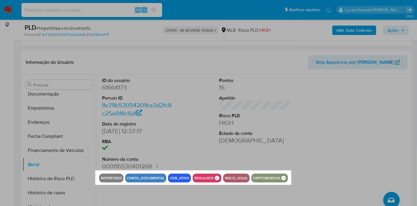
drag, startPoint x: 95, startPoint y: 170, endPoint x: 292, endPoint y: 184, distance: 196.9
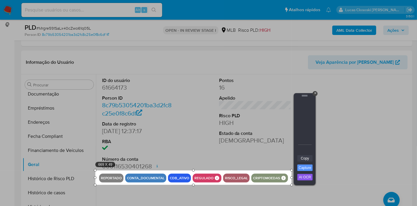
click at [302, 158] on link "Copy" at bounding box center [305, 158] width 15 height 6
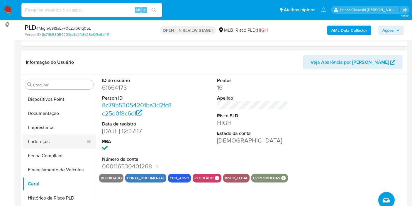
scroll to position [85, 0]
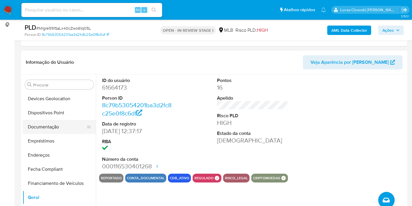
click at [43, 121] on button "Documentação" at bounding box center [57, 127] width 69 height 14
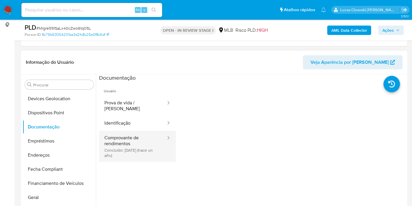
click at [155, 137] on button "Comprovante de rendimentos Concluído: 18/06/2024 (hace un año)" at bounding box center [133, 146] width 68 height 31
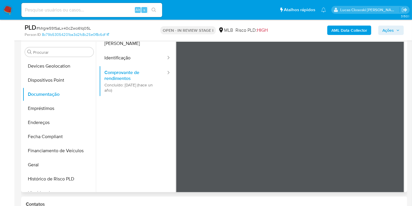
scroll to position [0, 0]
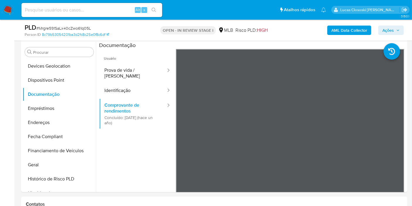
click at [398, 30] on icon "button" at bounding box center [399, 30] width 4 height 4
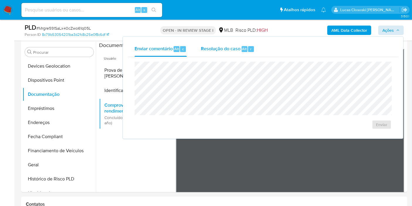
click at [222, 48] on span "Resolução do caso" at bounding box center [221, 48] width 40 height 7
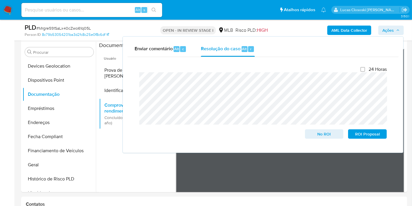
click at [393, 29] on span "Ações" at bounding box center [388, 30] width 11 height 9
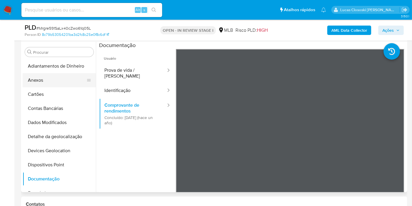
click at [38, 82] on button "Anexos" at bounding box center [57, 80] width 69 height 14
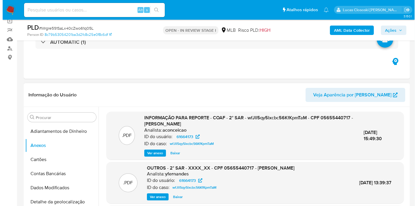
scroll to position [111, 0]
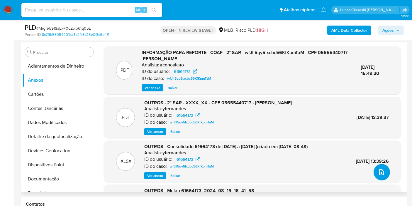
click at [380, 176] on button "upload-file" at bounding box center [382, 172] width 16 height 16
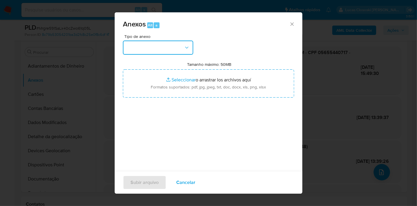
click at [178, 44] on button "button" at bounding box center [158, 48] width 70 height 14
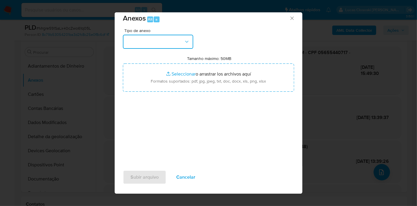
scroll to position [0, 0]
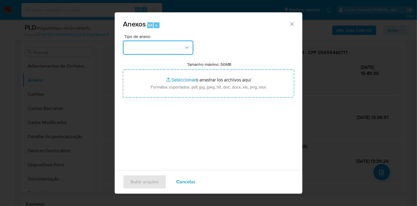
click at [157, 47] on button "button" at bounding box center [158, 48] width 70 height 14
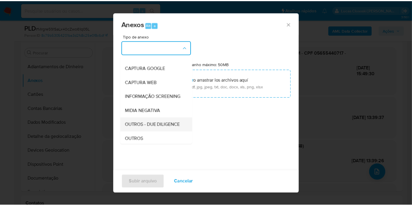
scroll to position [65, 0]
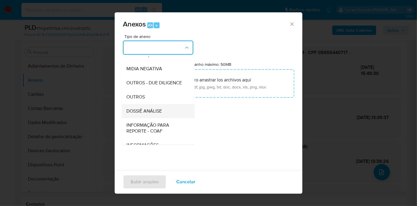
click at [150, 117] on div "DOSSIÊ ANÁLISE" at bounding box center [157, 111] width 60 height 14
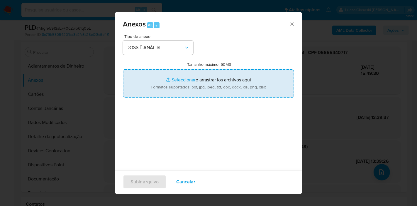
click at [156, 92] on input "Tamanho máximo: 50MB Seleccionar archivos" at bounding box center [208, 83] width 171 height 28
type input "C:\fakepath\Mulan 61664173_2025_08_11_12_14_00.xlsx"
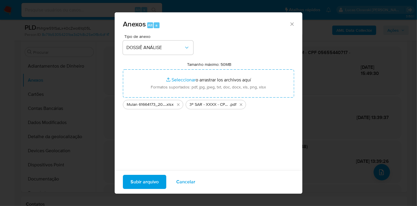
click at [153, 179] on span "Subir arquivo" at bounding box center [145, 181] width 28 height 13
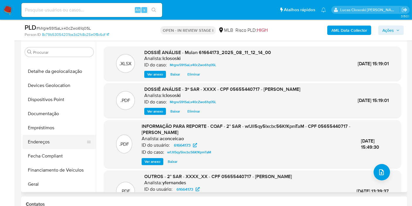
scroll to position [130, 0]
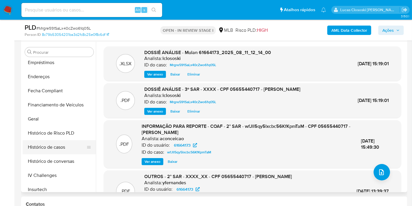
click at [46, 143] on button "Histórico de casos" at bounding box center [57, 147] width 69 height 14
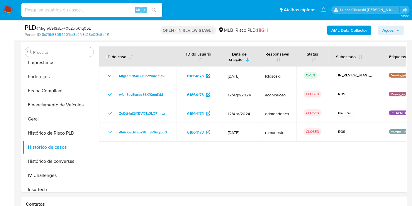
click at [394, 29] on span "Ações" at bounding box center [388, 30] width 11 height 9
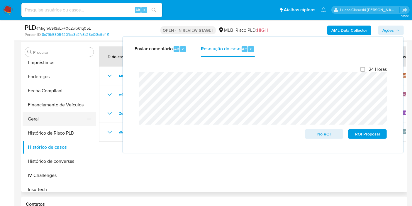
click at [59, 114] on button "Geral" at bounding box center [57, 119] width 69 height 14
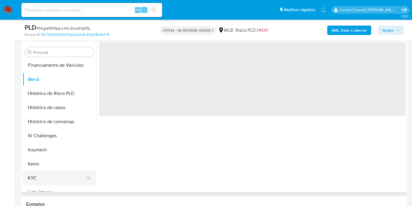
scroll to position [228, 0]
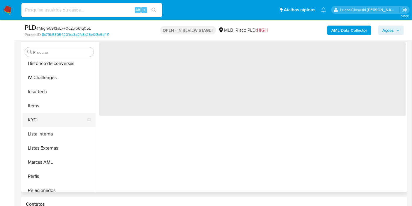
click at [49, 122] on button "KYC" at bounding box center [57, 120] width 69 height 14
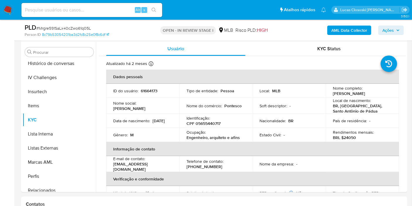
click at [390, 29] on span "Ações" at bounding box center [388, 30] width 11 height 9
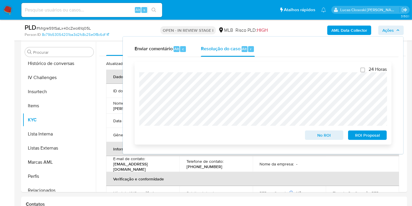
click at [376, 135] on span "ROI Proposal" at bounding box center [368, 135] width 31 height 8
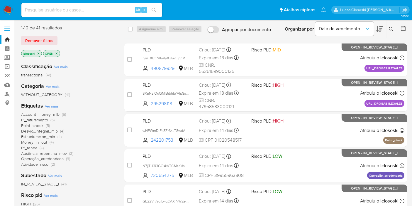
click at [47, 115] on span "Account_money_mlb" at bounding box center [40, 114] width 38 height 6
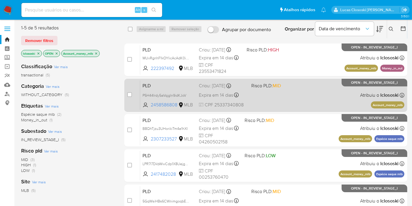
click at [313, 97] on div "PLD P5H44Irdy5aVqjgln9idKJoV 2458586808 MLB Risco PLD: MID Criou: [DATE] Criou:…" at bounding box center [272, 95] width 264 height 30
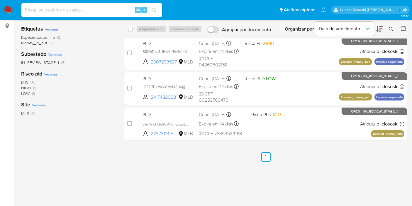
scroll to position [84, 0]
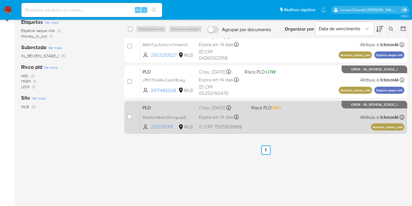
click at [288, 120] on div "PLD 5GqWsiHBs6CWnimgoqbE98WJ 2237311315 MLB Risco PLD: MID Criou: [DATE] Criou:…" at bounding box center [272, 117] width 264 height 30
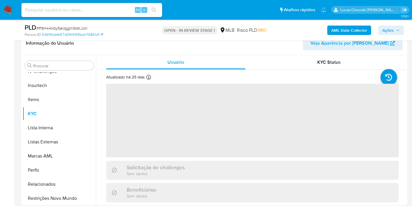
scroll to position [98, 0]
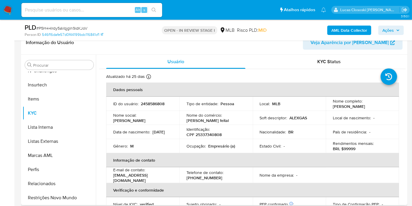
select select "10"
click at [217, 134] on p "CPF 25337340808" at bounding box center [204, 134] width 35 height 5
copy p "25337340808"
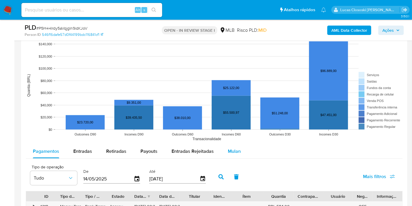
scroll to position [620, 0]
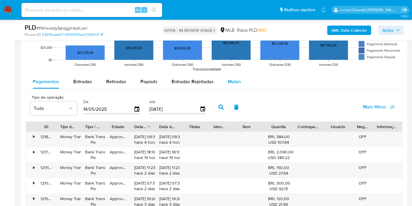
click at [229, 75] on div "Mulan" at bounding box center [234, 82] width 13 height 14
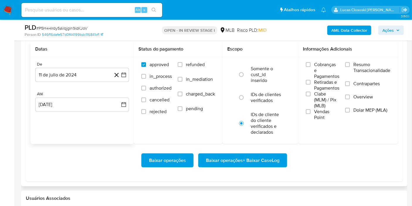
scroll to position [652, 0]
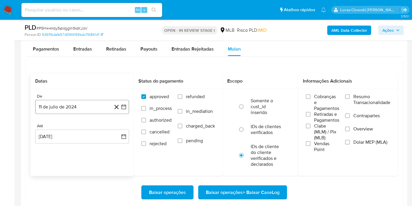
click at [126, 109] on button "11 de julio de 2024" at bounding box center [82, 107] width 94 height 14
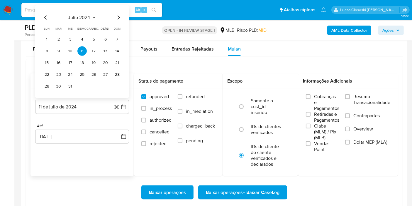
click at [72, 18] on span "julio 2024" at bounding box center [79, 18] width 22 height 6
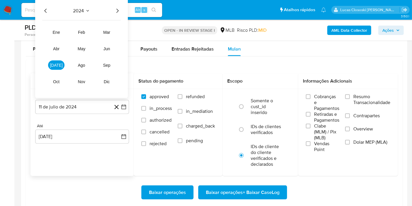
click at [122, 7] on div "2024 2024 ene feb mar abr may jun [DATE] ago sep oct nov dic" at bounding box center [81, 49] width 93 height 100
click at [119, 9] on icon "Año siguiente" at bounding box center [117, 10] width 7 height 7
click at [108, 44] on button "jun" at bounding box center [107, 48] width 16 height 9
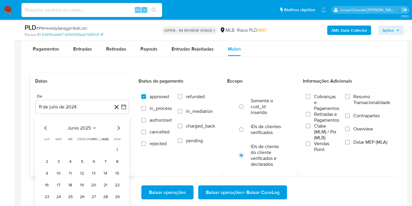
click at [121, 145] on td "1" at bounding box center [117, 149] width 9 height 9
click at [120, 145] on button "1" at bounding box center [117, 149] width 9 height 9
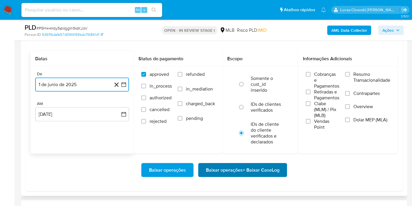
scroll to position [685, 0]
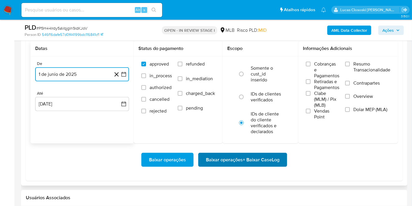
click at [252, 161] on span "Baixar operações + Baixar CaseLog" at bounding box center [243, 159] width 74 height 13
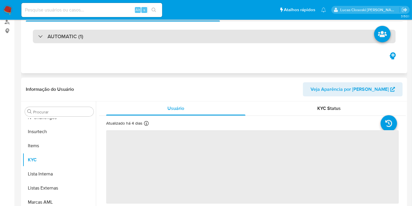
scroll to position [130, 0]
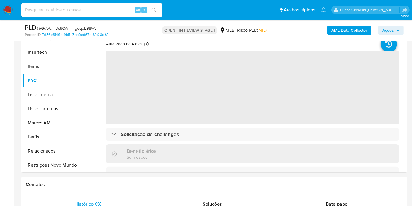
select select "10"
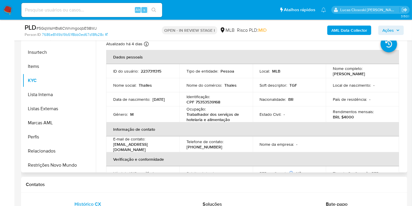
click at [209, 99] on p "CPF 75353539168" at bounding box center [204, 101] width 34 height 5
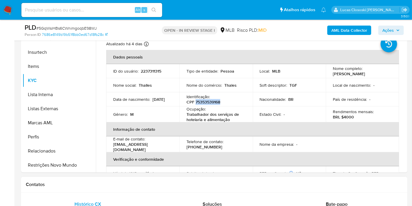
copy p "75353539168"
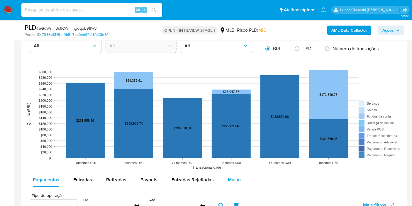
click at [235, 178] on span "Mulan" at bounding box center [234, 179] width 13 height 7
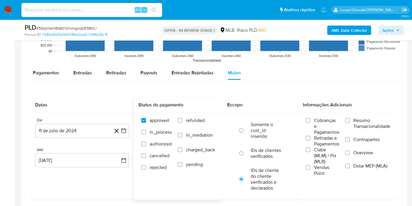
scroll to position [652, 0]
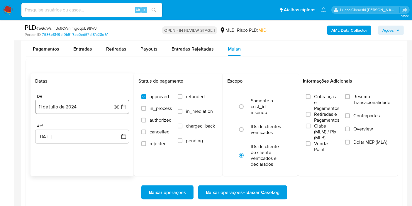
click at [129, 109] on button "11 de julio de 2024" at bounding box center [82, 107] width 94 height 14
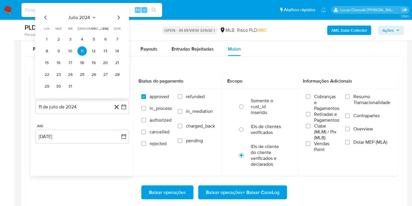
click at [84, 15] on span "julio 2024" at bounding box center [79, 18] width 22 height 6
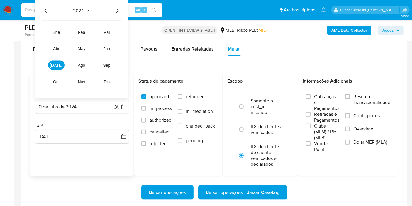
click at [120, 9] on icon "Año siguiente" at bounding box center [117, 10] width 7 height 7
click at [104, 50] on button "jun" at bounding box center [107, 48] width 16 height 9
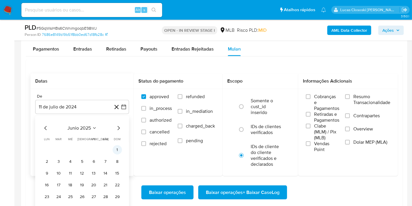
click at [115, 153] on button "1" at bounding box center [117, 149] width 9 height 9
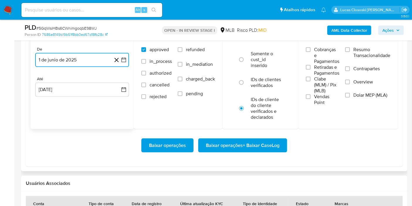
scroll to position [717, 0]
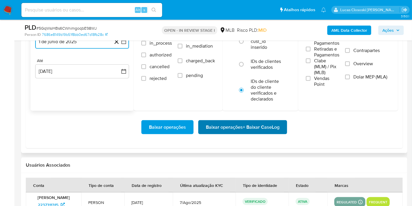
click at [260, 121] on span "Baixar operações + Baixar CaseLog" at bounding box center [243, 127] width 74 height 13
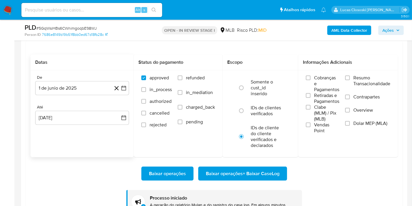
scroll to position [685, 0]
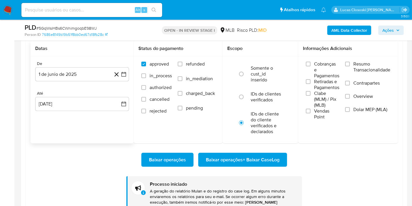
click at [309, 185] on div "Baixar operações Baixar operações + Baixar CaseLog Processo iniciado A geração …" at bounding box center [215, 179] width 368 height 72
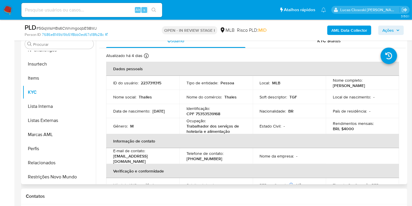
scroll to position [98, 0]
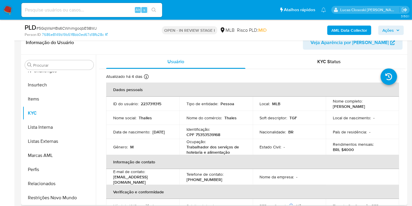
click at [215, 134] on p "CPF 75353539168" at bounding box center [204, 134] width 34 height 5
copy p "75353539168"
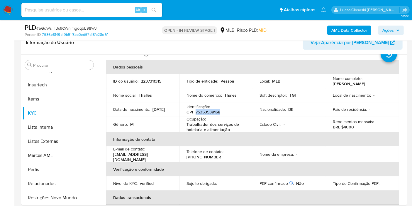
scroll to position [0, 0]
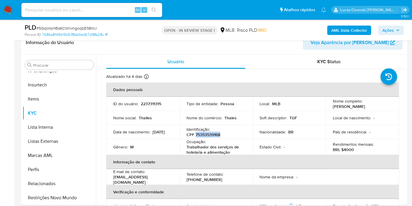
copy p "75353539168"
click at [346, 27] on b "AML Data Collector" at bounding box center [350, 30] width 36 height 9
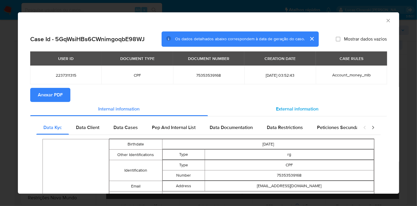
click at [287, 108] on span "External information" at bounding box center [298, 108] width 43 height 7
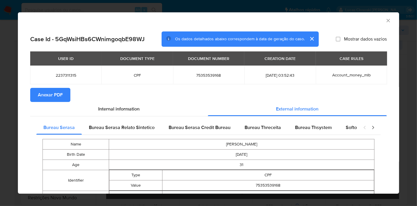
click at [62, 98] on span "Anexar PDF" at bounding box center [50, 94] width 25 height 13
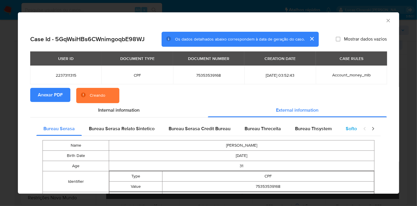
click at [342, 127] on div "Softon" at bounding box center [353, 129] width 28 height 14
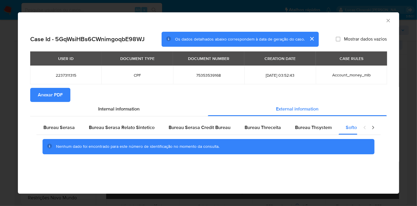
click at [387, 21] on icon "Fechar a janela" at bounding box center [389, 21] width 6 height 6
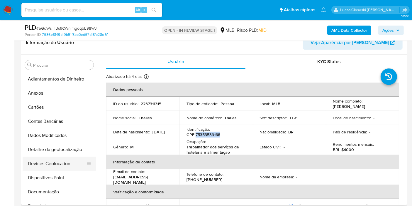
click at [51, 164] on button "Devices Geolocation" at bounding box center [57, 163] width 69 height 14
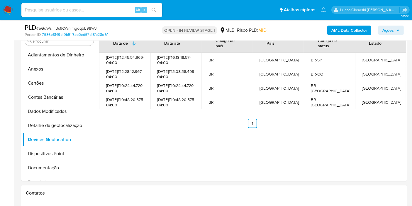
scroll to position [113, 0]
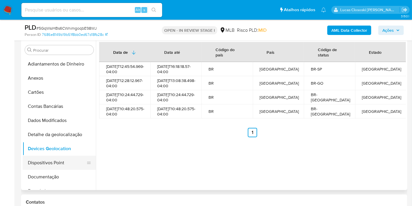
click at [52, 163] on button "Dispositivos Point" at bounding box center [57, 163] width 69 height 14
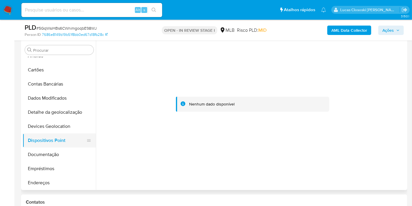
scroll to position [33, 0]
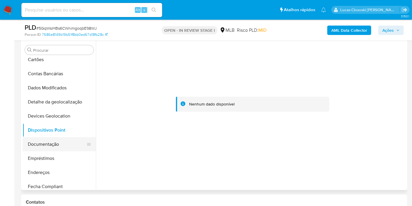
click at [47, 140] on button "Documentação" at bounding box center [57, 144] width 69 height 14
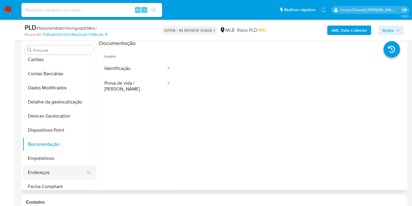
click at [45, 172] on button "Endereços" at bounding box center [57, 172] width 69 height 14
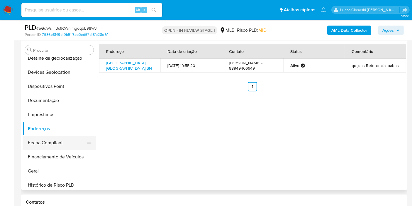
scroll to position [98, 0]
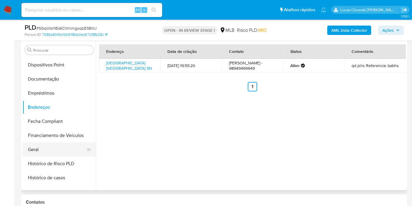
click at [47, 148] on button "Geral" at bounding box center [57, 149] width 69 height 14
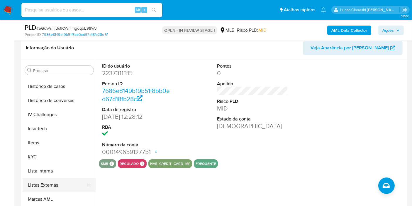
scroll to position [228, 0]
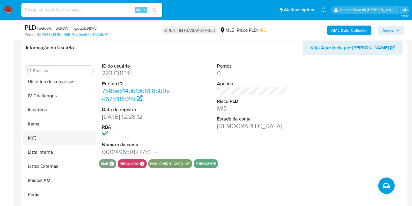
click at [49, 136] on button "KYC" at bounding box center [57, 138] width 69 height 14
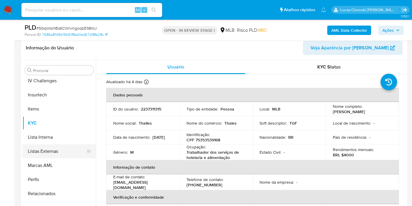
scroll to position [248, 0]
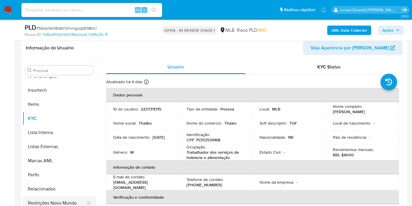
click at [72, 204] on button "Restrições Novo Mundo" at bounding box center [57, 203] width 69 height 14
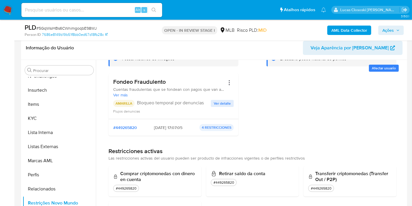
scroll to position [33, 0]
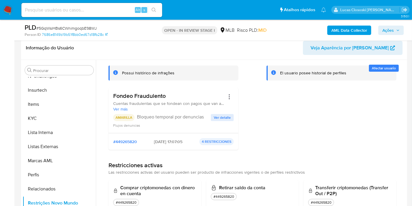
click at [76, 28] on span "# 5GqWsiHBs6CWnimgoqbE98WJ" at bounding box center [66, 28] width 60 height 6
copy span "5GqWsiHBs6CWnimgoqbE98WJ"
click at [224, 117] on span "Ver detalle" at bounding box center [222, 117] width 17 height 6
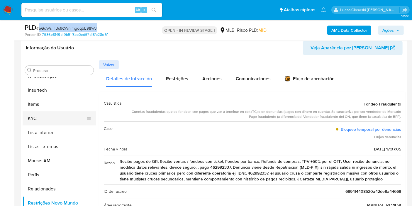
click at [48, 121] on button "KYC" at bounding box center [57, 118] width 69 height 14
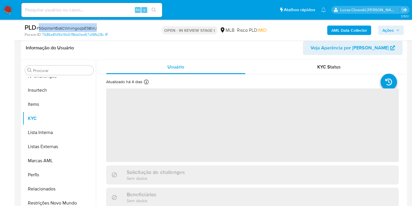
click at [138, 31] on div "PLD # 5GqWsiHBs6CWnimgoqbE98WJ" at bounding box center [87, 27] width 124 height 9
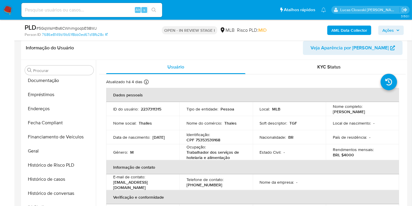
scroll to position [52, 0]
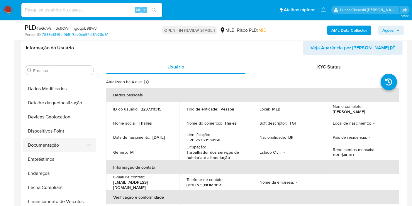
click at [60, 139] on button "Documentação" at bounding box center [57, 145] width 69 height 14
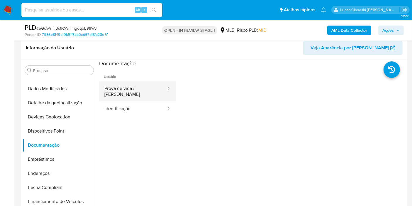
click at [104, 84] on button "Prova de vida / Selfie" at bounding box center [133, 91] width 68 height 20
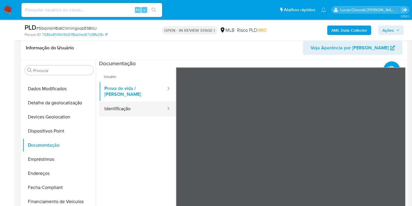
click at [114, 107] on button "Identificação" at bounding box center [133, 108] width 68 height 15
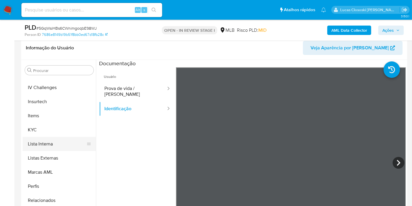
scroll to position [248, 0]
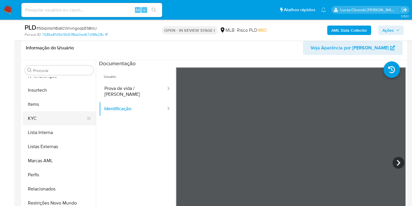
click at [45, 120] on button "KYC" at bounding box center [57, 118] width 69 height 14
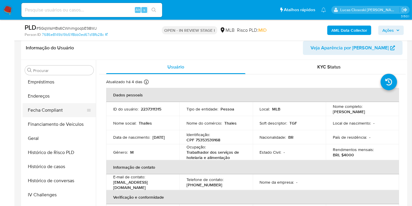
scroll to position [117, 0]
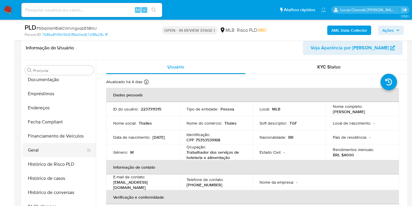
click at [48, 146] on button "Geral" at bounding box center [57, 150] width 69 height 14
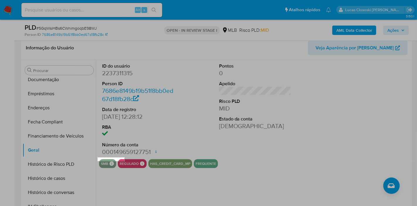
drag, startPoint x: 98, startPoint y: 157, endPoint x: 190, endPoint y: 163, distance: 92.7
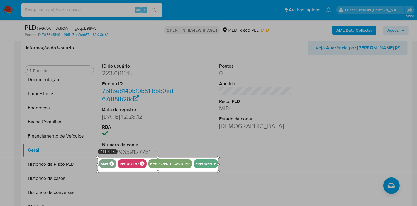
drag, startPoint x: 163, startPoint y: 163, endPoint x: 219, endPoint y: 172, distance: 56.4
click at [219, 172] on div at bounding box center [218, 171] width 3 height 3
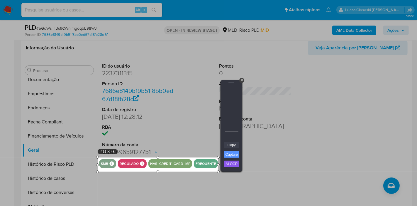
click at [228, 147] on link "Copy" at bounding box center [231, 145] width 15 height 6
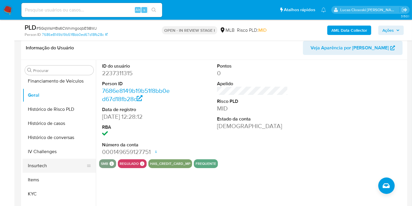
scroll to position [183, 0]
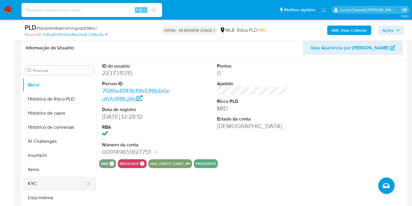
click at [35, 176] on button "KYC" at bounding box center [57, 183] width 69 height 14
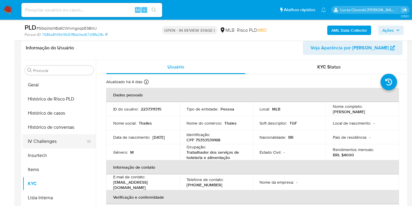
scroll to position [85, 0]
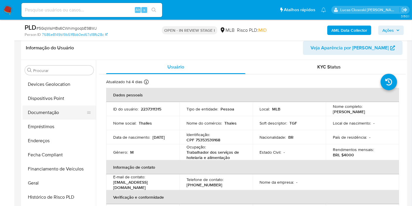
click at [53, 111] on button "Documentação" at bounding box center [57, 112] width 69 height 14
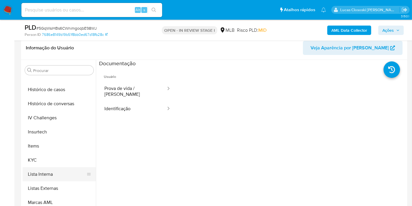
scroll to position [248, 0]
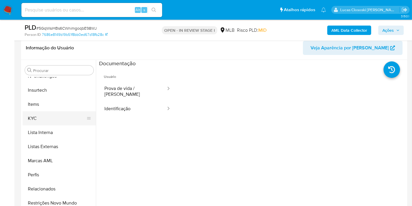
click at [48, 123] on button "KYC" at bounding box center [57, 118] width 69 height 14
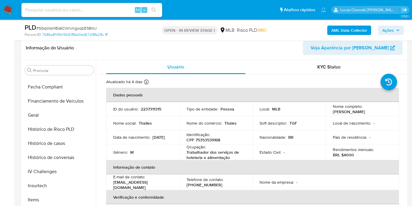
scroll to position [117, 0]
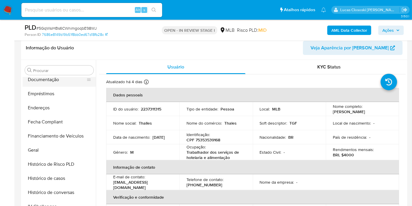
click at [53, 85] on button "Documentação" at bounding box center [57, 80] width 69 height 14
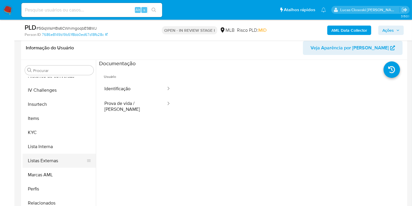
scroll to position [248, 0]
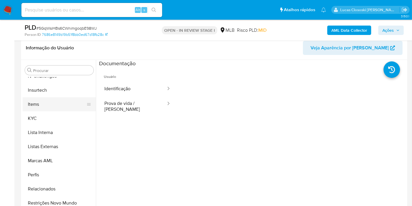
click at [41, 109] on button "Items" at bounding box center [57, 104] width 69 height 14
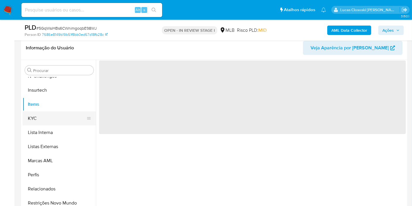
click at [41, 114] on button "KYC" at bounding box center [57, 118] width 69 height 14
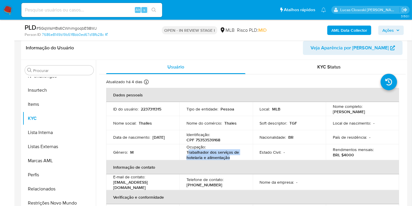
drag, startPoint x: 231, startPoint y: 156, endPoint x: 188, endPoint y: 152, distance: 43.6
click at [188, 152] on p "Trabalhador dos serviços de hotelaria e alimentação" at bounding box center [215, 154] width 57 height 11
copy p "rabalhador dos serviços de hotelaria e alimentação"
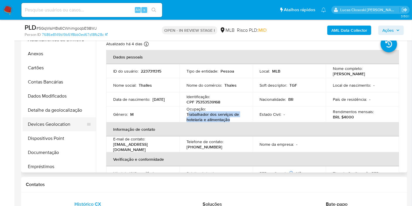
scroll to position [0, 0]
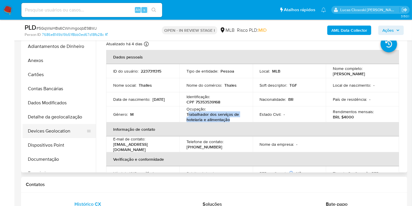
click at [57, 129] on button "Devices Geolocation" at bounding box center [57, 131] width 69 height 14
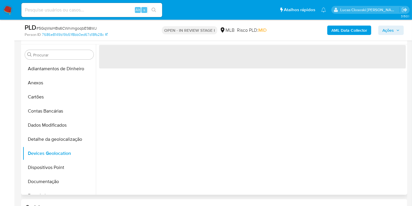
scroll to position [98, 0]
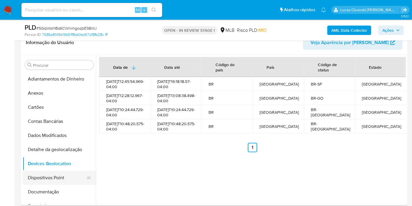
click at [48, 176] on button "Dispositivos Point" at bounding box center [57, 178] width 69 height 14
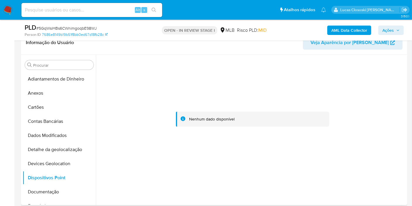
click at [208, 181] on div at bounding box center [252, 119] width 307 height 129
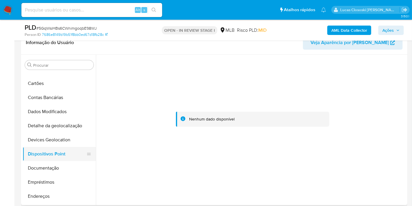
scroll to position [33, 0]
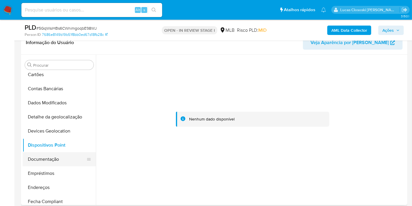
click at [56, 165] on button "Documentação" at bounding box center [57, 159] width 69 height 14
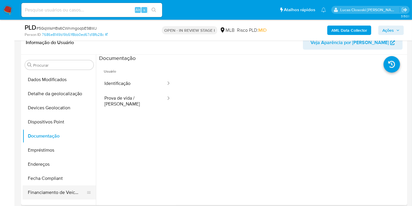
scroll to position [98, 0]
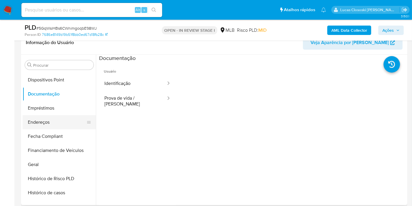
click at [45, 127] on button "Endereços" at bounding box center [57, 122] width 69 height 14
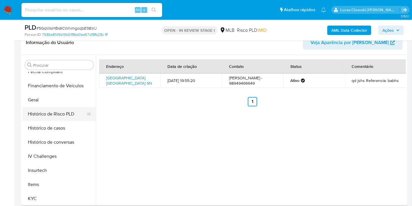
scroll to position [163, 0]
click at [40, 98] on button "Geral" at bounding box center [57, 99] width 69 height 14
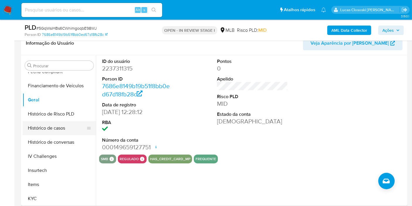
scroll to position [195, 0]
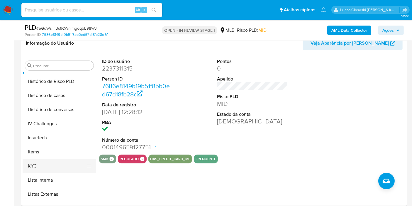
click at [47, 161] on button "KYC" at bounding box center [57, 166] width 69 height 14
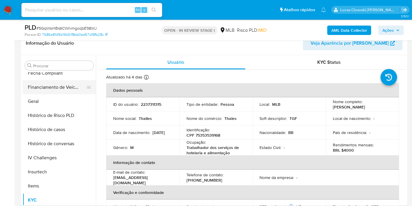
scroll to position [130, 0]
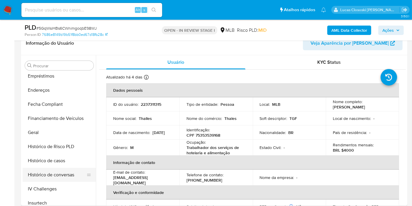
click at [57, 169] on button "Histórico de conversas" at bounding box center [57, 175] width 69 height 14
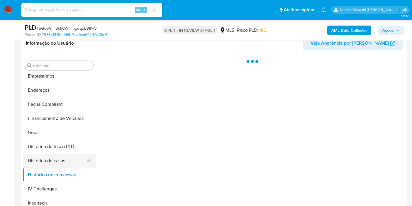
click at [57, 166] on button "Histórico de casos" at bounding box center [57, 161] width 69 height 14
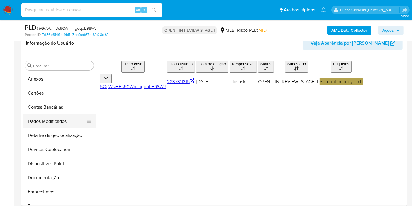
scroll to position [0, 0]
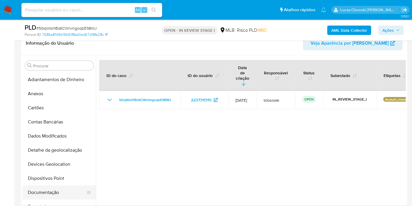
click at [54, 188] on button "Documentação" at bounding box center [57, 192] width 69 height 14
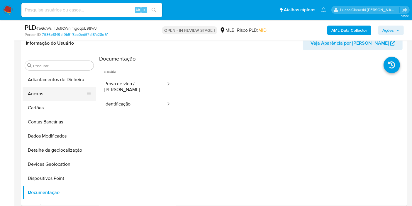
click at [51, 93] on button "Anexos" at bounding box center [57, 94] width 69 height 14
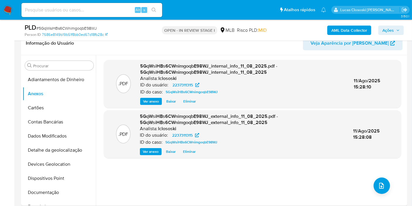
click at [394, 30] on span "Ações" at bounding box center [388, 30] width 11 height 9
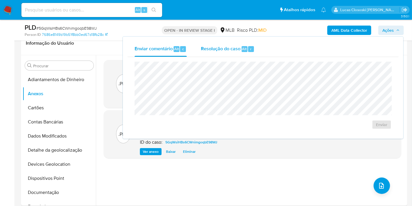
click at [251, 51] on div "r" at bounding box center [251, 49] width 6 height 6
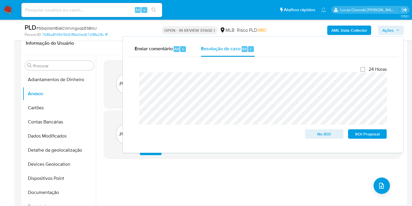
click at [392, 30] on span "Ações" at bounding box center [388, 30] width 11 height 9
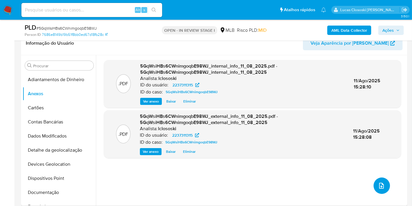
click at [385, 185] on button "upload-file" at bounding box center [382, 185] width 16 height 16
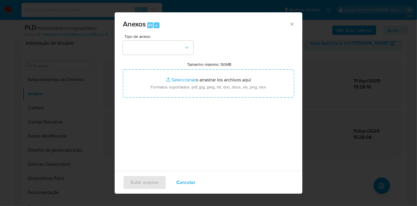
click at [166, 36] on span "Tipo de anexo" at bounding box center [159, 36] width 70 height 4
click at [165, 40] on div "Tipo de anexo" at bounding box center [158, 44] width 70 height 20
drag, startPoint x: 166, startPoint y: 50, endPoint x: 166, endPoint y: 54, distance: 4.1
click at [166, 51] on button "button" at bounding box center [158, 48] width 70 height 14
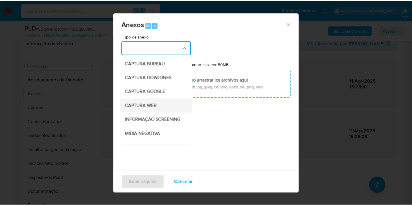
scroll to position [65, 0]
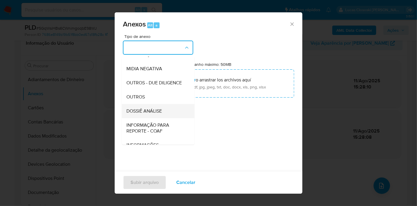
click at [149, 114] on span "DOSSIÊ ANÁLISE" at bounding box center [145, 111] width 36 height 6
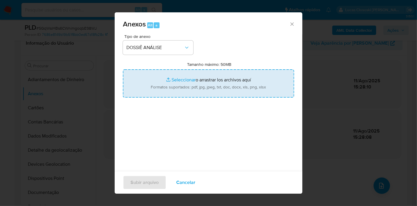
click at [180, 86] on input "Tamanho máximo: 50MB Seleccionar archivos" at bounding box center [208, 83] width 171 height 28
type input "C:\fakepath\SAR - XXXX - CPF 75353539168 - THALLES HENRRIQUE SOARES.pdf"
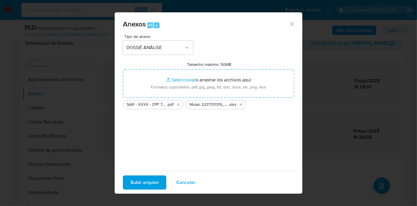
click at [150, 176] on span "Subir arquivo" at bounding box center [145, 182] width 28 height 13
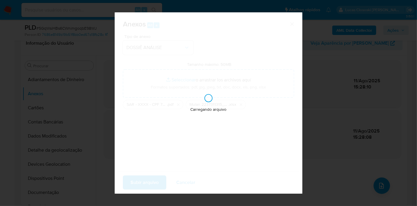
click at [152, 179] on div "Carregando arquivo" at bounding box center [209, 102] width 188 height 181
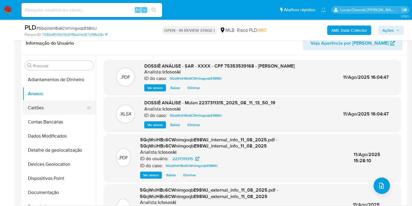
click at [40, 109] on button "Cartões" at bounding box center [57, 108] width 69 height 14
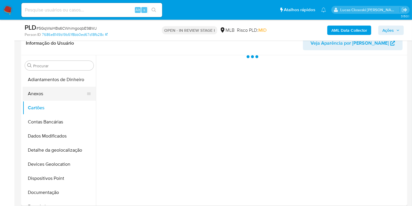
click at [41, 97] on button "Anexos" at bounding box center [57, 94] width 69 height 14
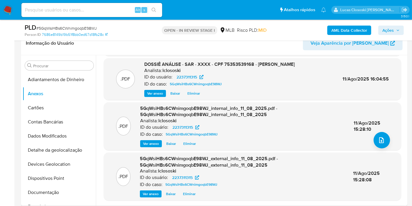
scroll to position [0, 0]
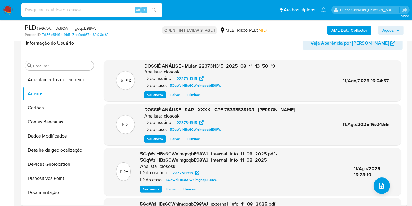
click at [398, 32] on span "Ações" at bounding box center [391, 30] width 17 height 8
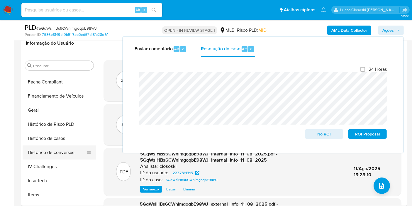
scroll to position [163, 0]
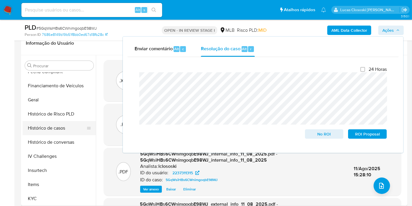
click at [57, 129] on button "Histórico de casos" at bounding box center [57, 128] width 69 height 14
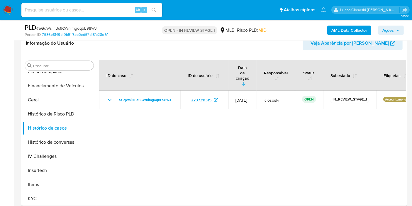
click at [397, 27] on span "Ações" at bounding box center [391, 30] width 17 height 8
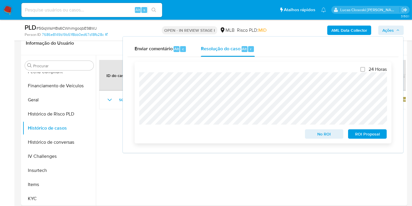
click at [363, 130] on span "ROI Proposal" at bounding box center [368, 134] width 31 height 8
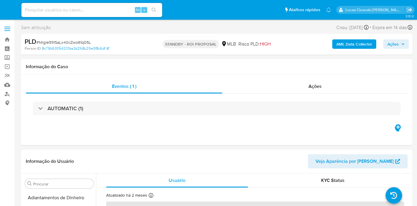
select select "10"
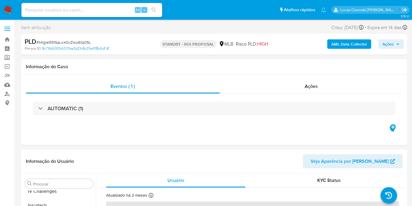
scroll to position [248, 0]
click at [69, 41] on span "# Mrgre591SaLx40cZwo61q05L" at bounding box center [63, 42] width 55 height 6
copy span "Mrgre591SaLx40cZwo61q05L"
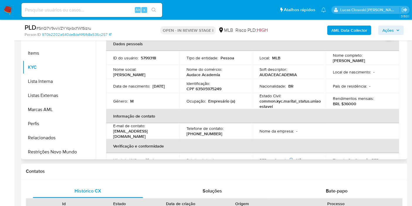
scroll to position [130, 0]
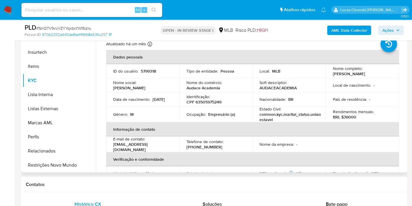
click at [203, 104] on td "Identificação : CPF 63505975249" at bounding box center [216, 99] width 73 height 14
click at [200, 102] on p "CPF 63505975249" at bounding box center [204, 101] width 35 height 5
copy p "63505975249"
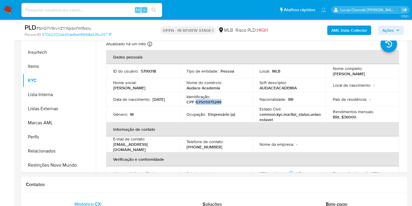
copy p "63505975249"
